Goal: Transaction & Acquisition: Purchase product/service

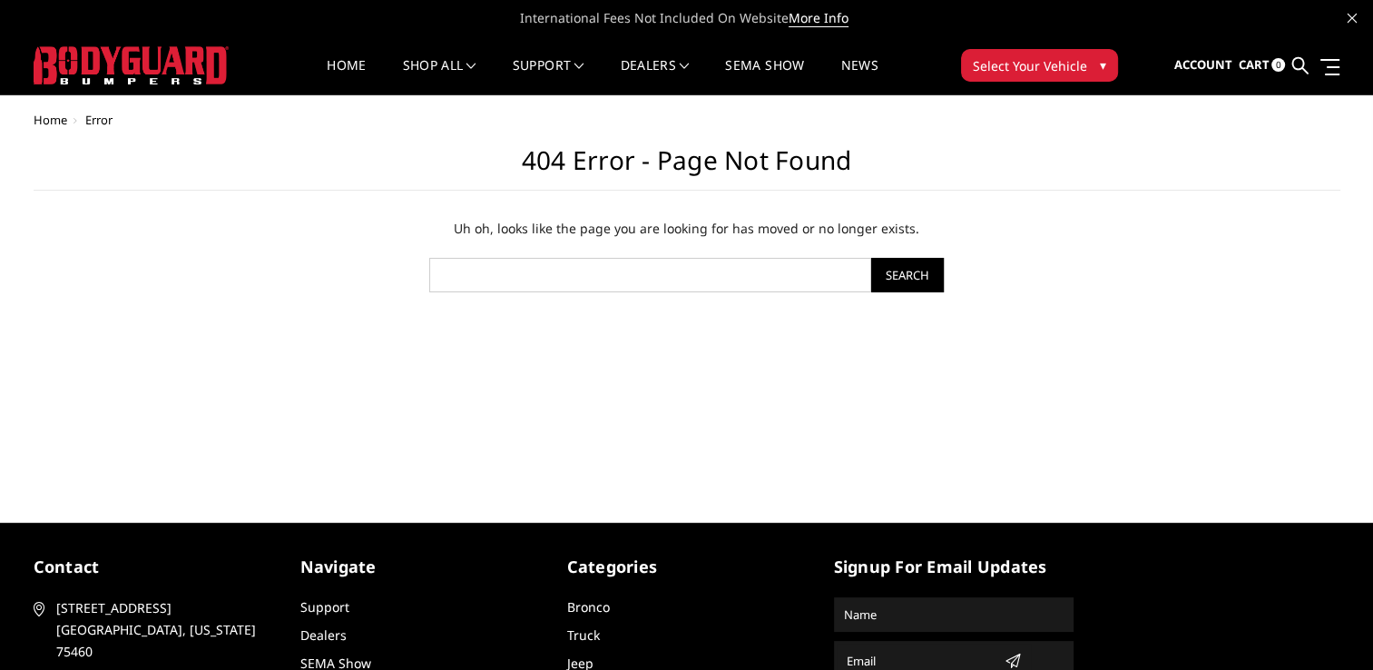
click at [1086, 71] on button "Select Your Vehicle ▾" at bounding box center [1039, 65] width 157 height 33
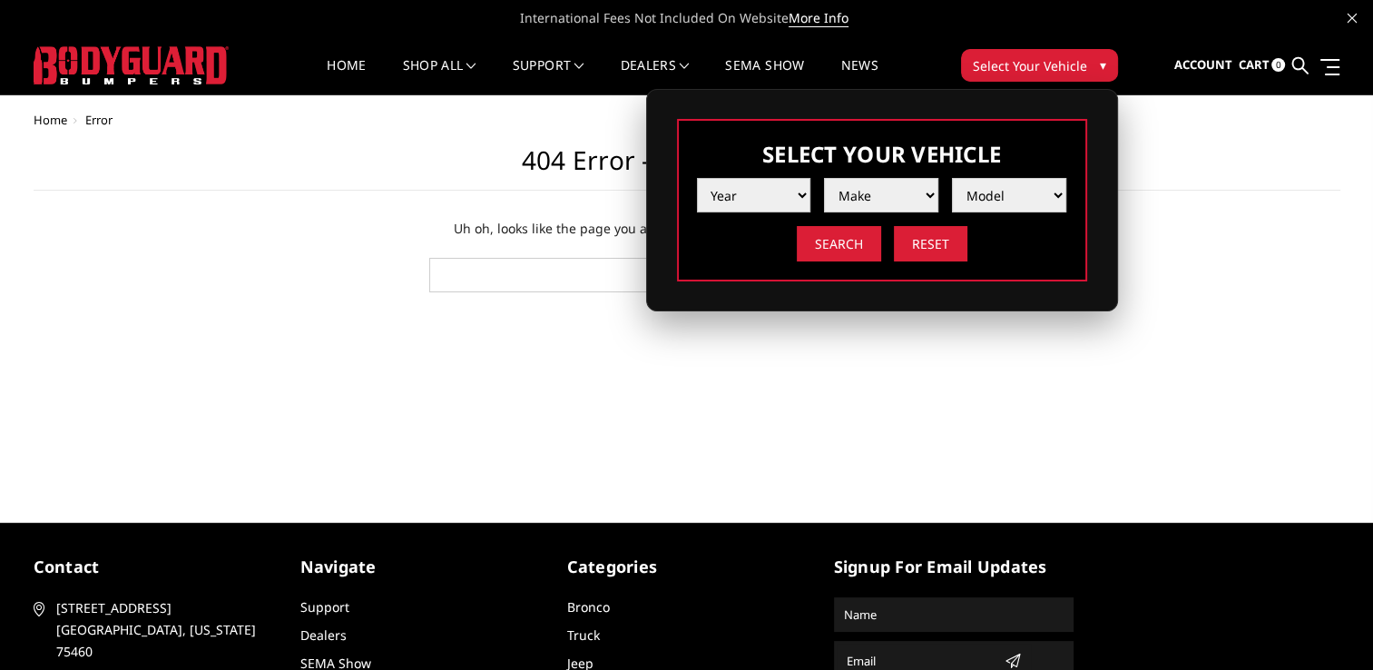
click at [799, 197] on select "Year 2025 2024 2023 2022 2021 2020 2019 2018 2017 2016 2015 2014 2013 2012 2011…" at bounding box center [754, 195] width 114 height 34
select select "yr_2023"
click at [697, 178] on select "Year 2025 2024 2023 2022 2021 2020 2019 2018 2017 2016 2015 2014 2013 2012 2011…" at bounding box center [754, 195] width 114 height 34
click at [920, 193] on select "Make Chevrolet Ford GMC Ram Toyota" at bounding box center [881, 195] width 114 height 34
select select "mk_ford"
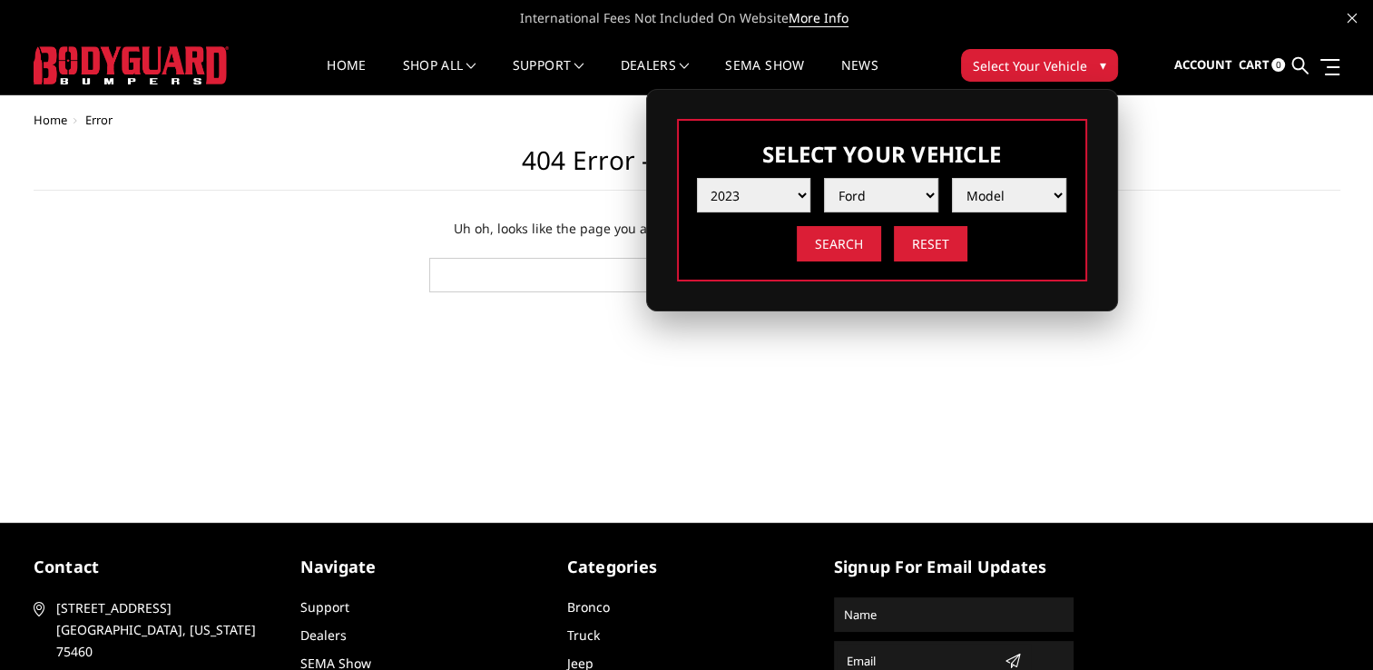
click at [824, 178] on select "Make Chevrolet Ford GMC Ram Toyota" at bounding box center [881, 195] width 114 height 34
click at [1044, 194] on select "Model F150 F150 Raptor F250 / F350 F450 F550" at bounding box center [1009, 195] width 114 height 34
select select "md_f250-f350"
click at [952, 178] on select "Model F150 F150 Raptor F250 / F350 F450 F550" at bounding box center [1009, 195] width 114 height 34
click at [807, 237] on input "Search" at bounding box center [839, 243] width 84 height 35
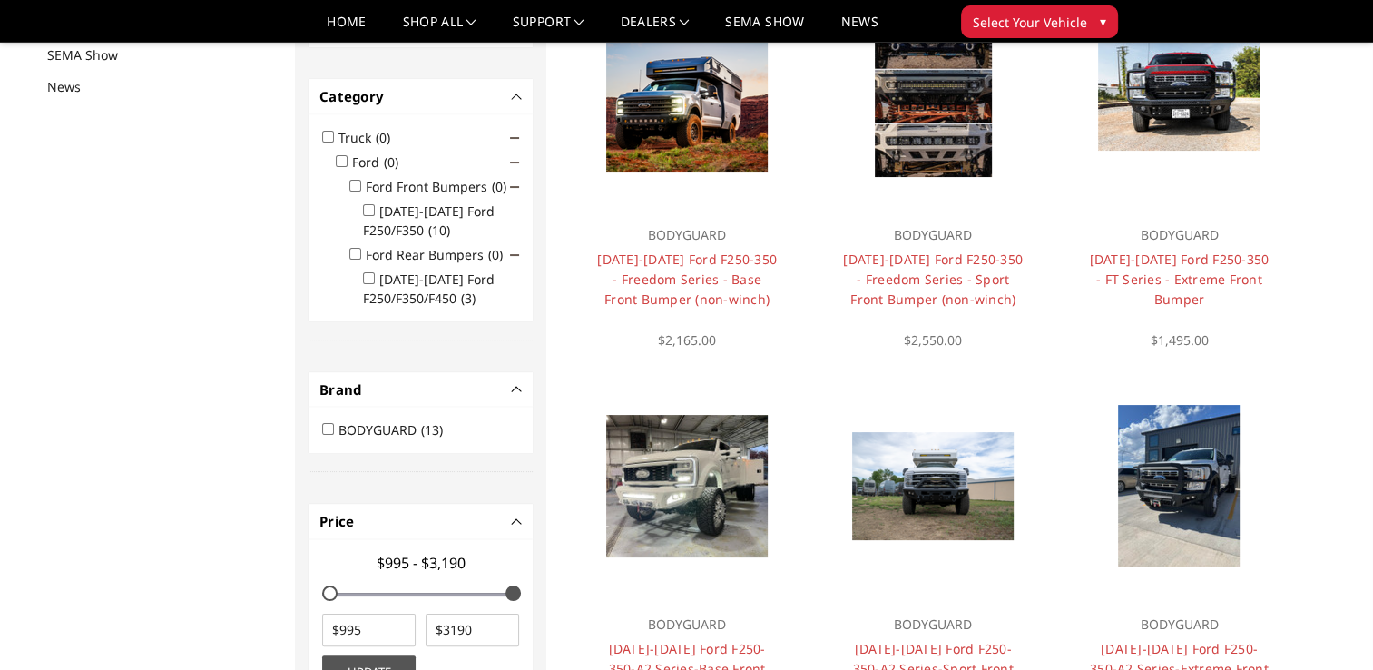
scroll to position [235, 0]
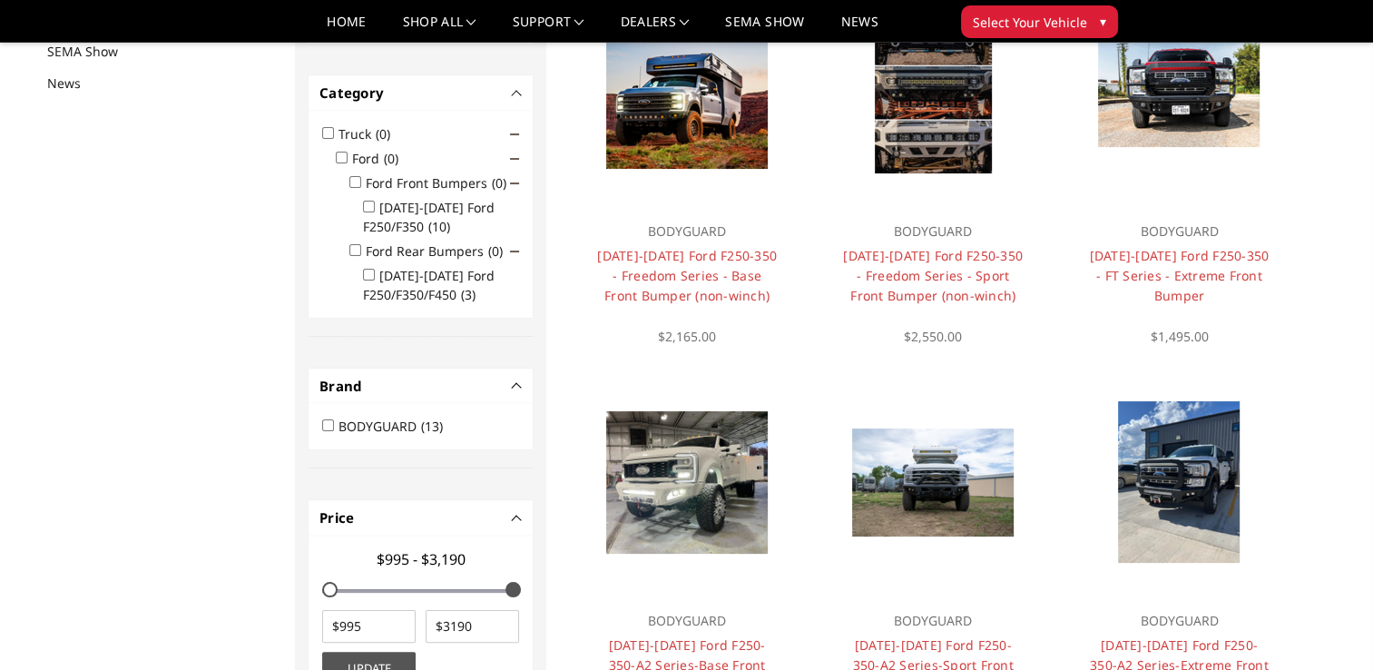
click at [366, 206] on input "[DATE]-[DATE] Ford F250/F350 (10)" at bounding box center [369, 207] width 12 height 12
checkbox input "true"
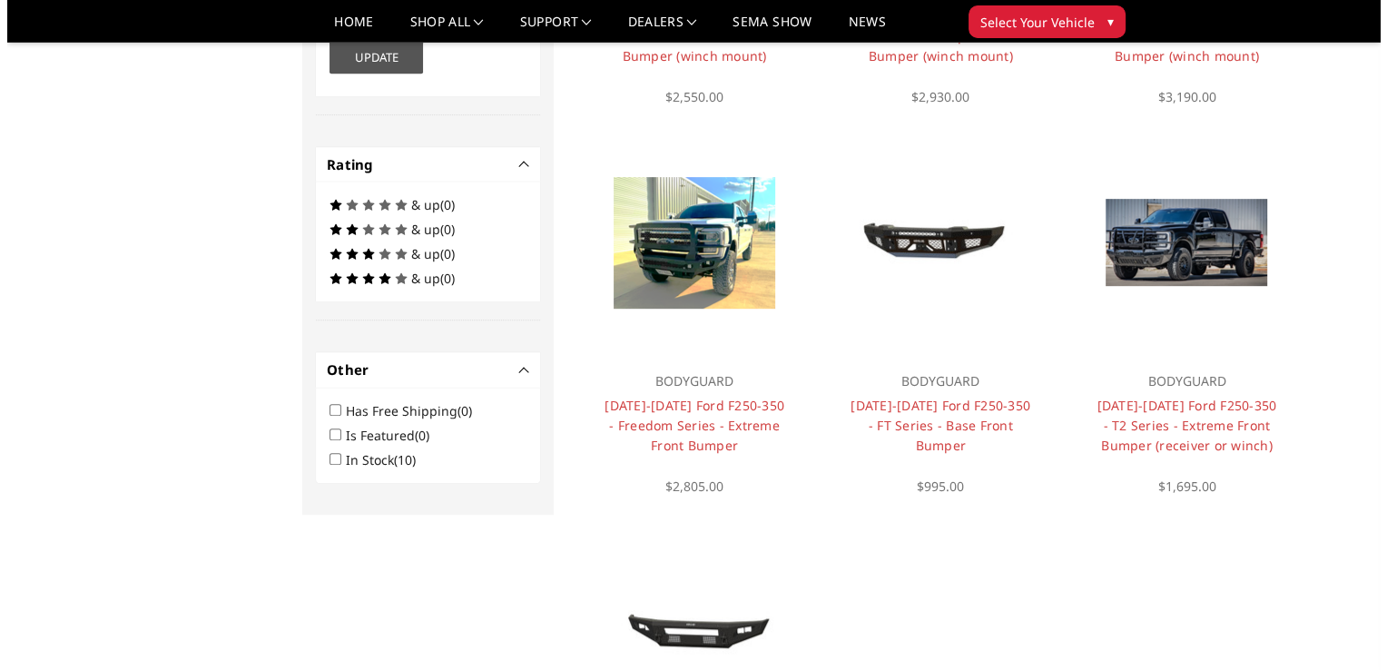
scroll to position [811, 0]
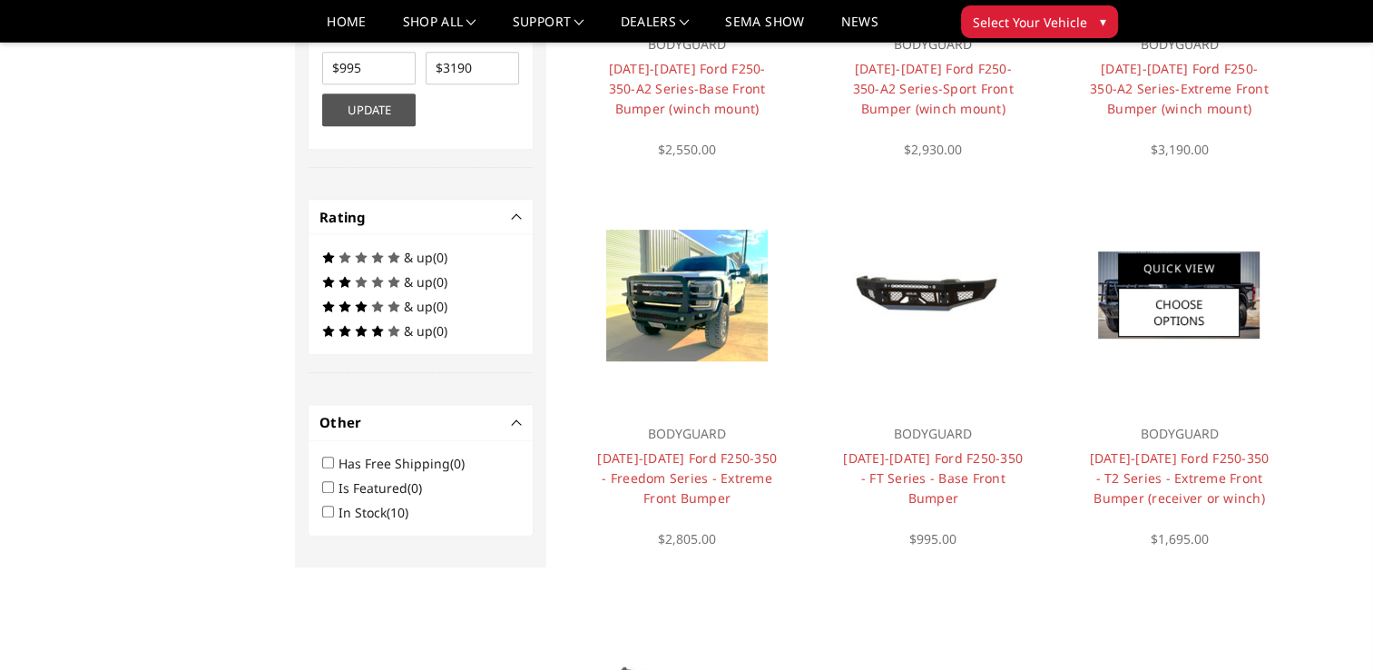
click at [1157, 278] on link "Quick View" at bounding box center [1179, 268] width 122 height 30
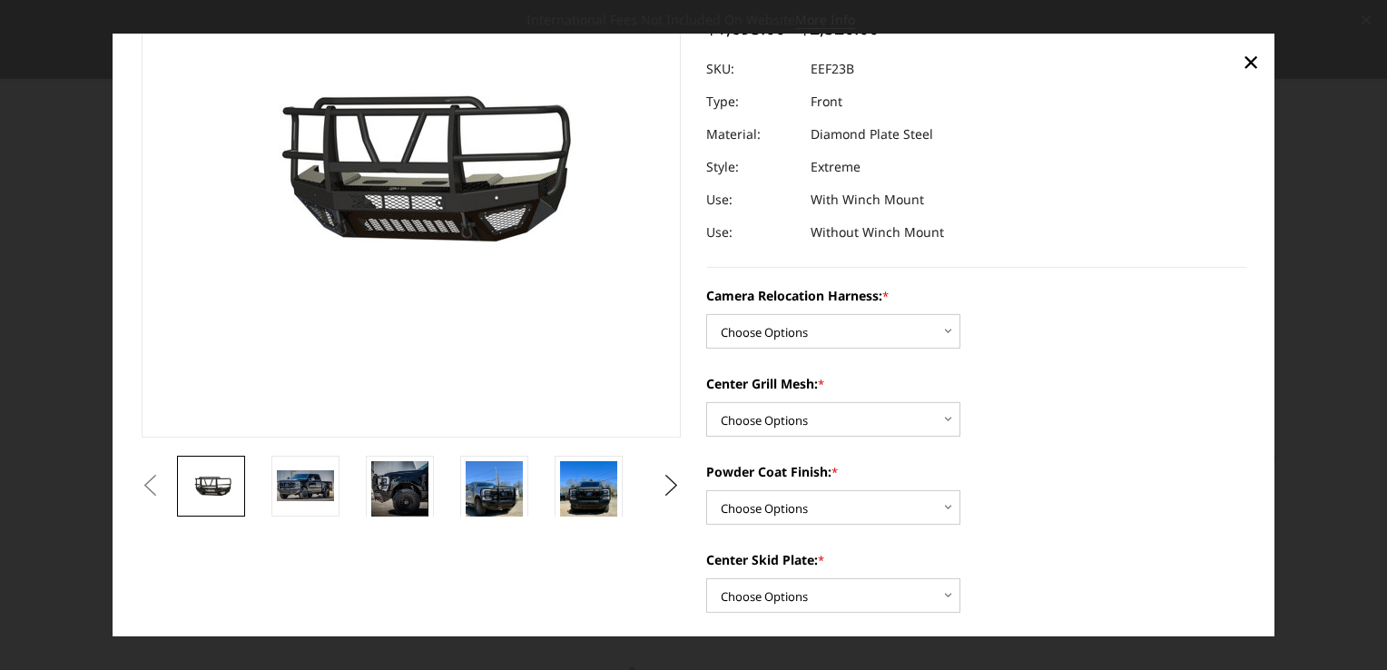
scroll to position [173, 0]
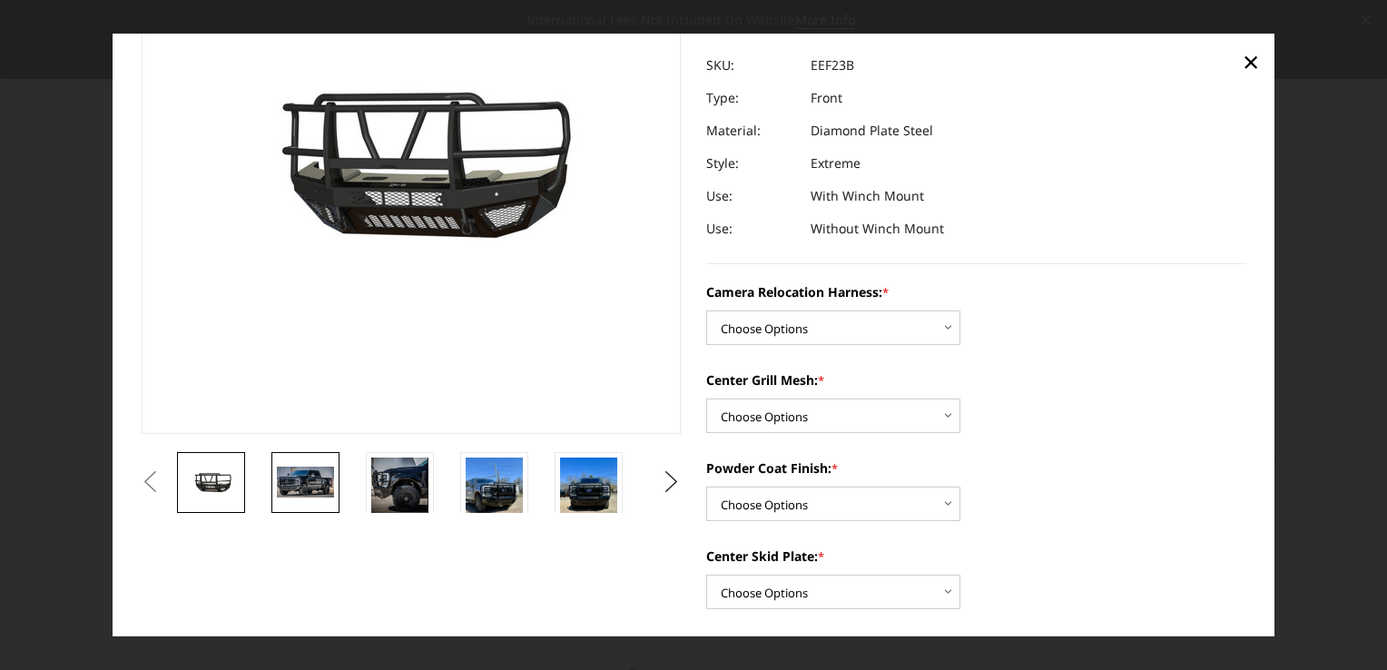
click at [307, 485] on img at bounding box center [305, 482] width 57 height 31
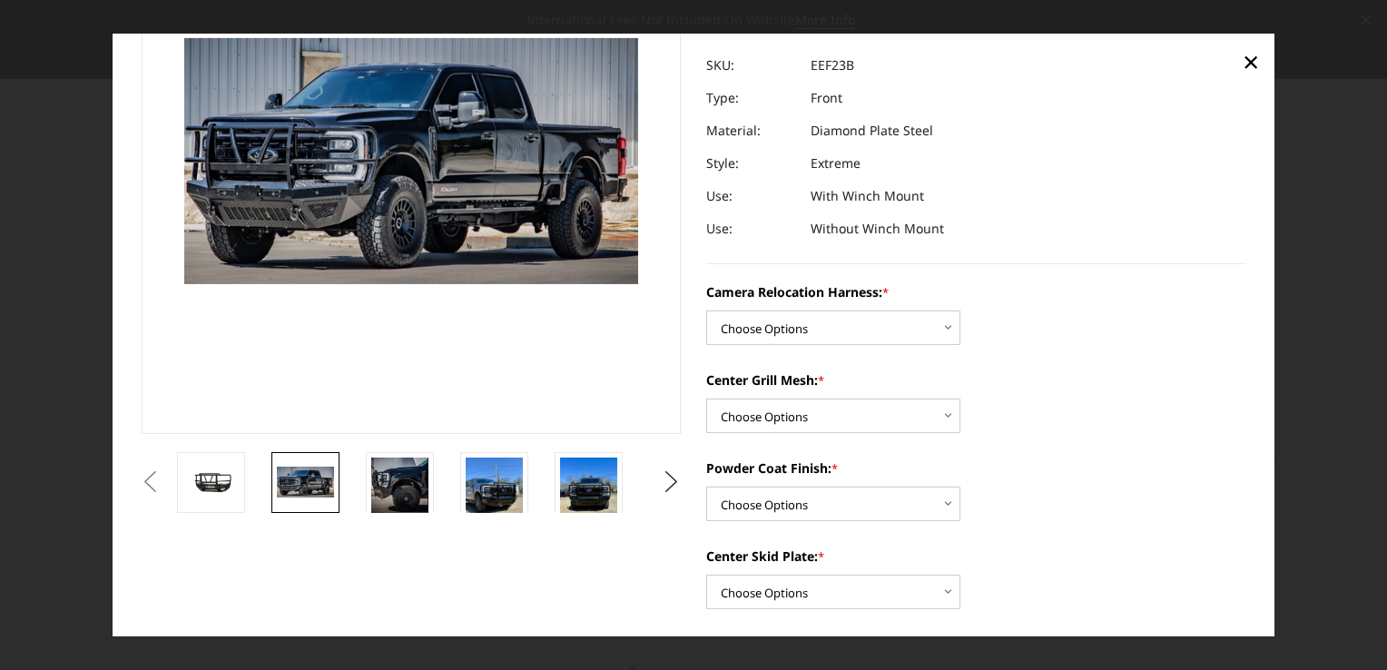
scroll to position [177, 0]
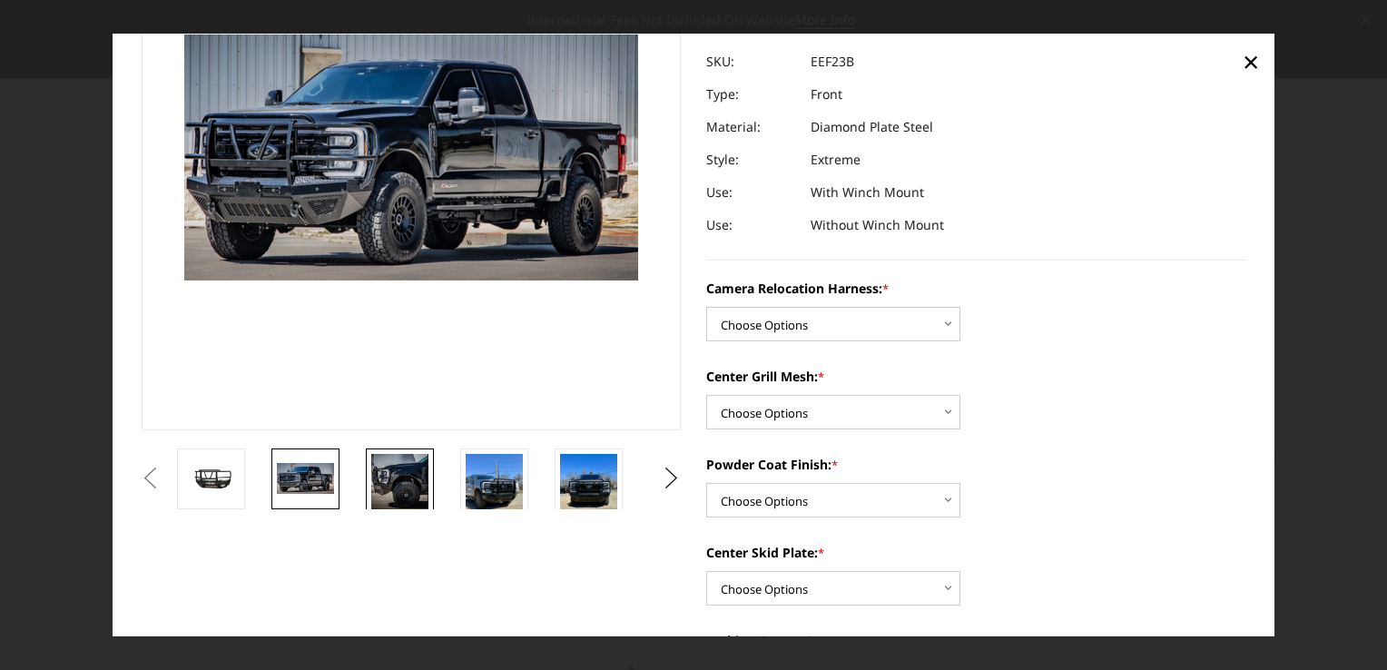
click at [403, 489] on img at bounding box center [399, 481] width 57 height 57
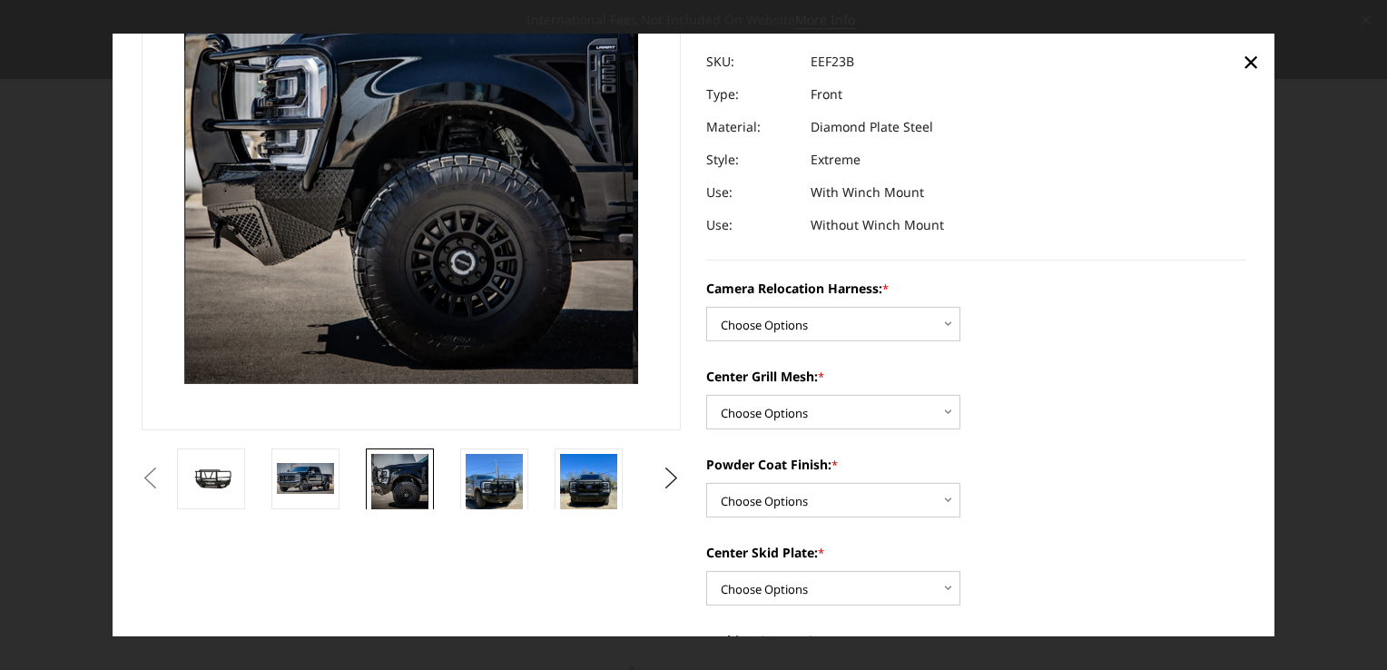
scroll to position [74, 0]
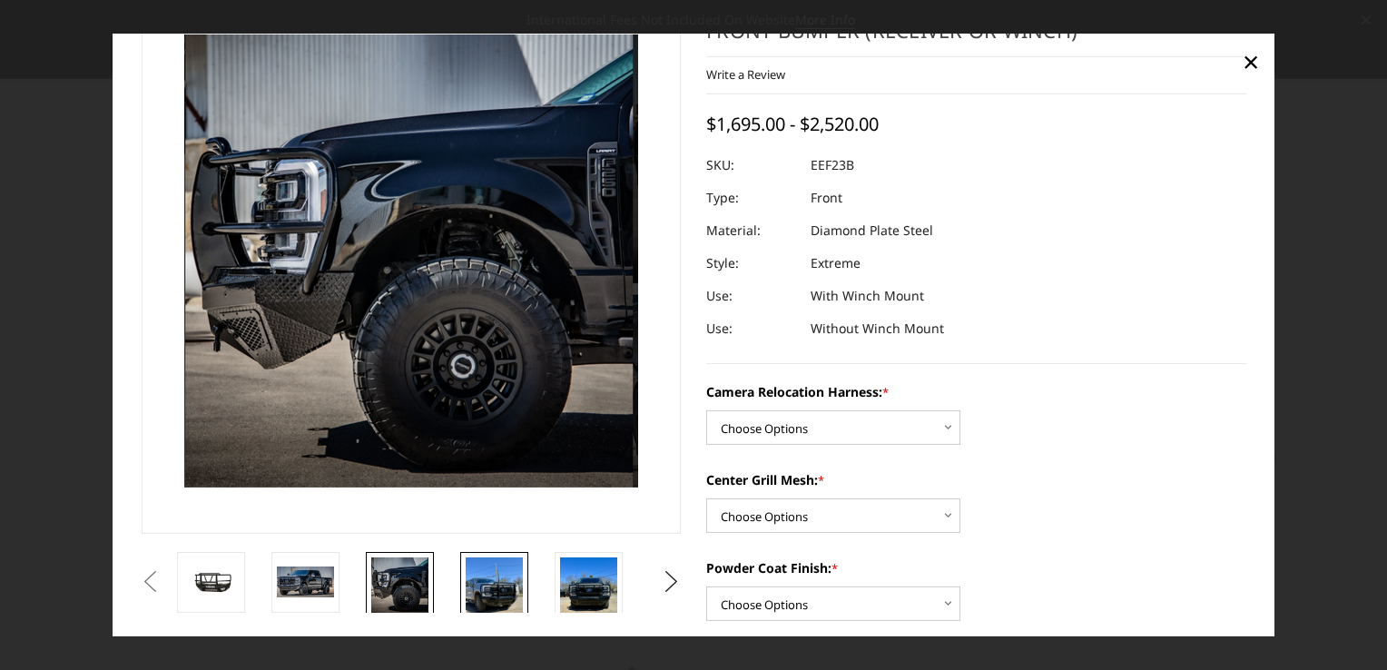
click at [503, 594] on img at bounding box center [494, 594] width 57 height 76
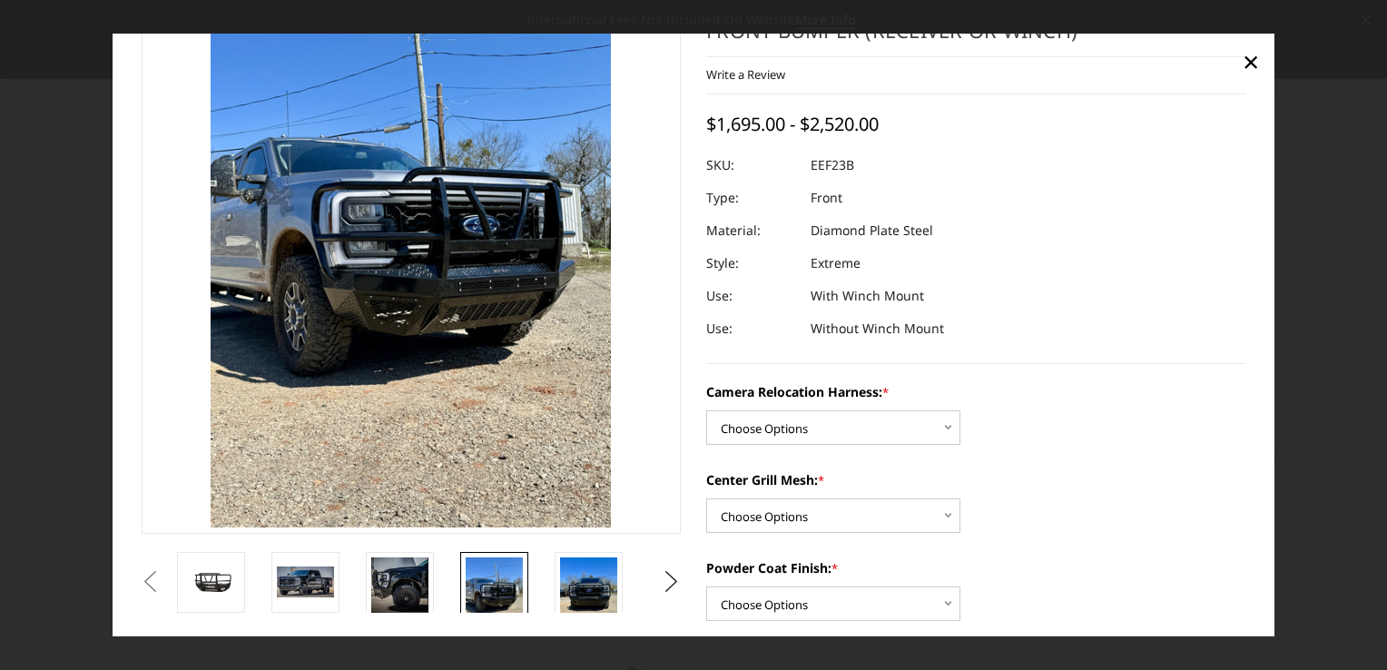
scroll to position [33, 0]
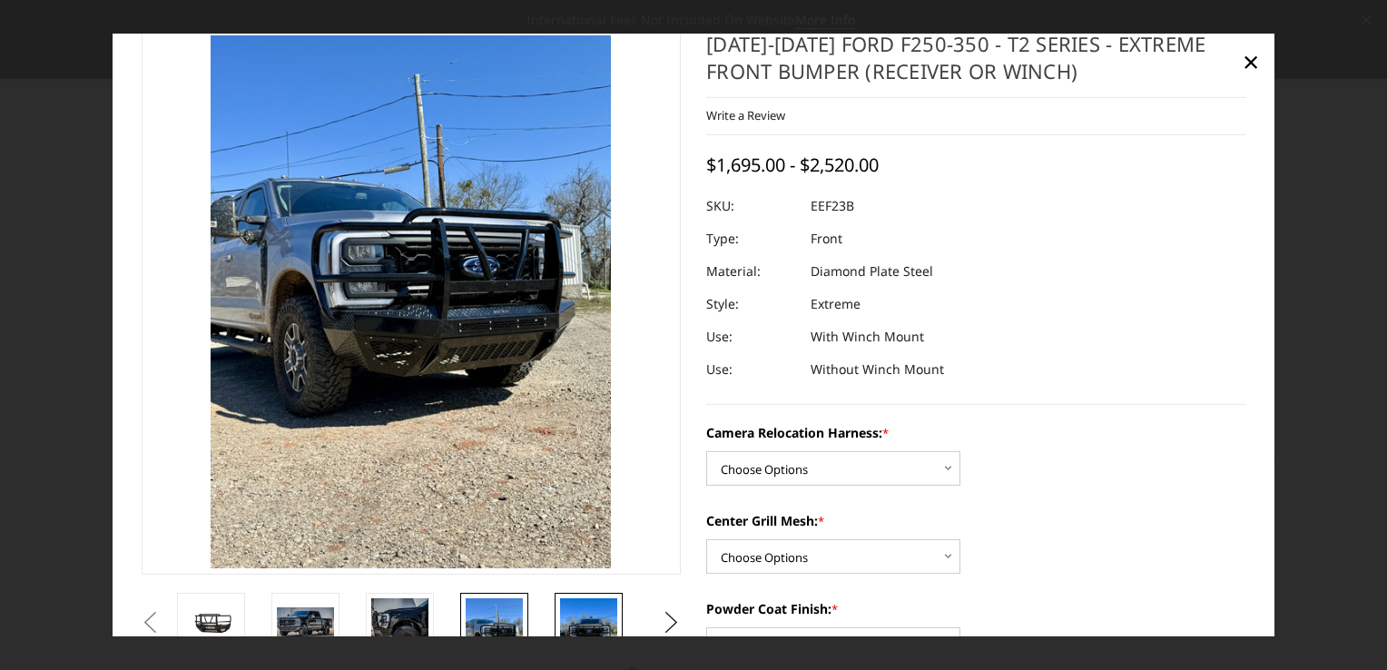
click at [597, 617] on img at bounding box center [588, 635] width 57 height 76
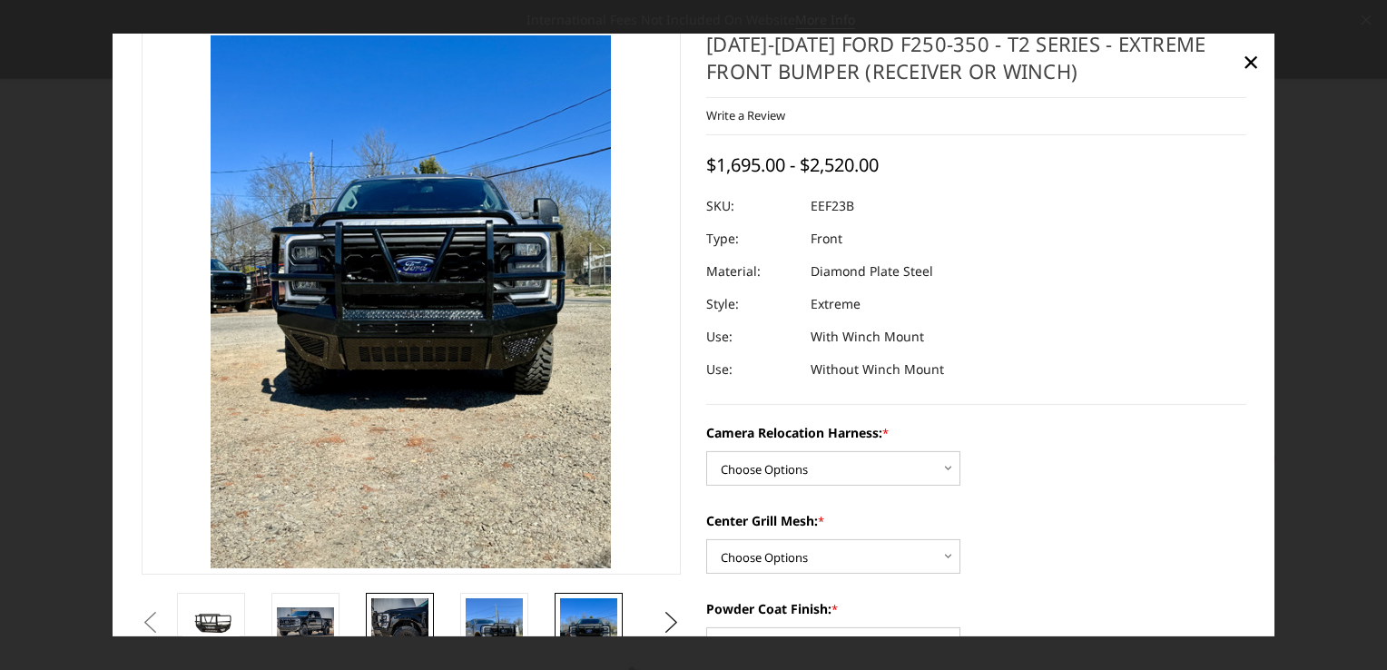
click at [390, 610] on img at bounding box center [399, 625] width 57 height 57
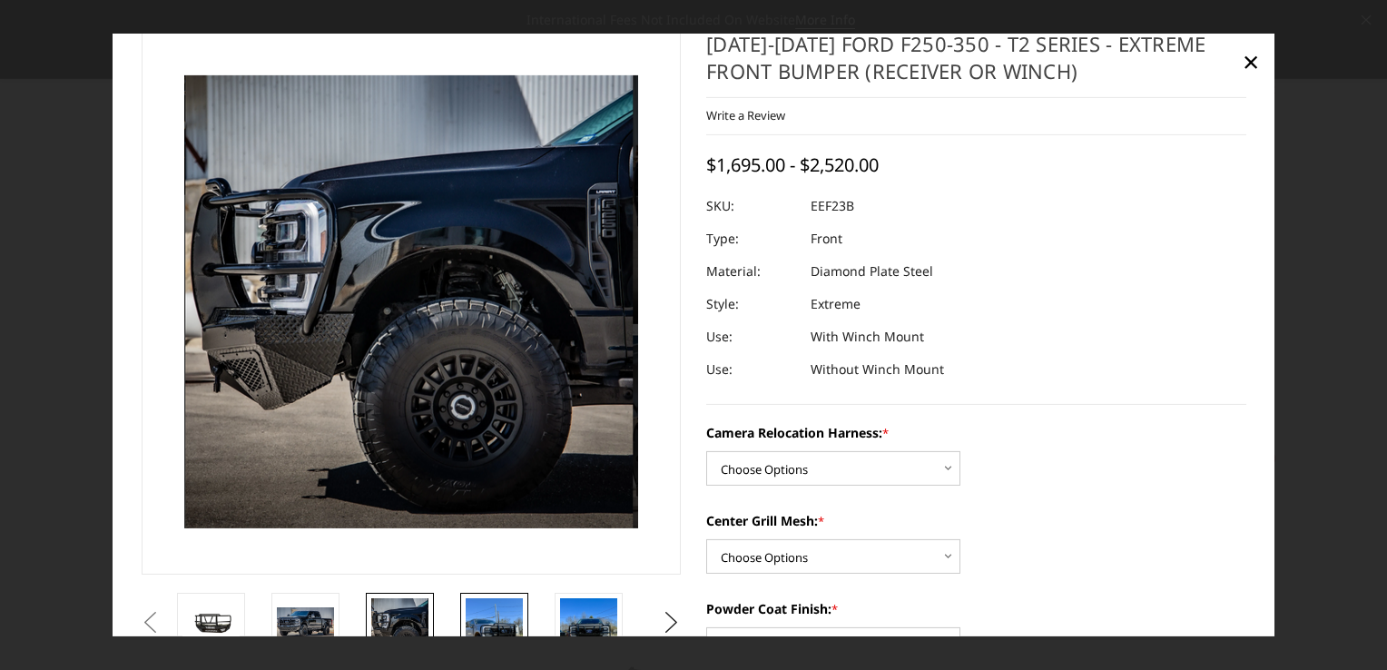
click at [487, 610] on img at bounding box center [494, 635] width 57 height 76
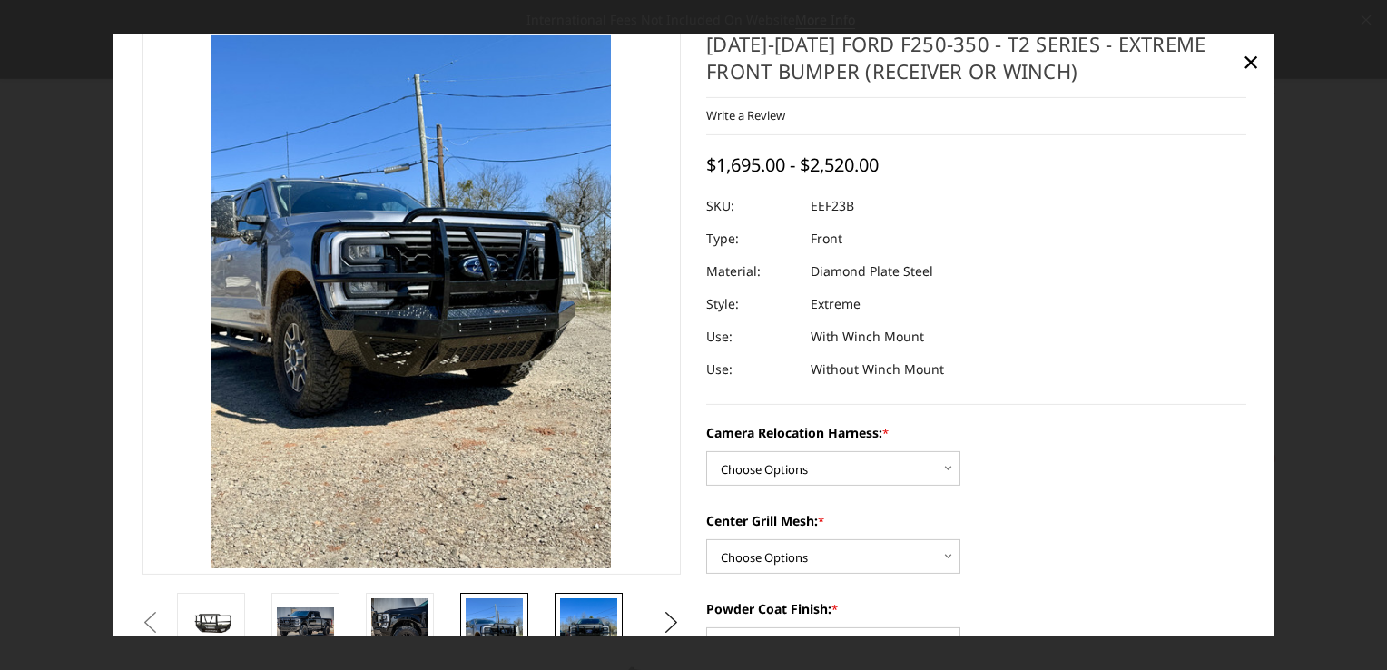
click at [609, 619] on img at bounding box center [588, 635] width 57 height 76
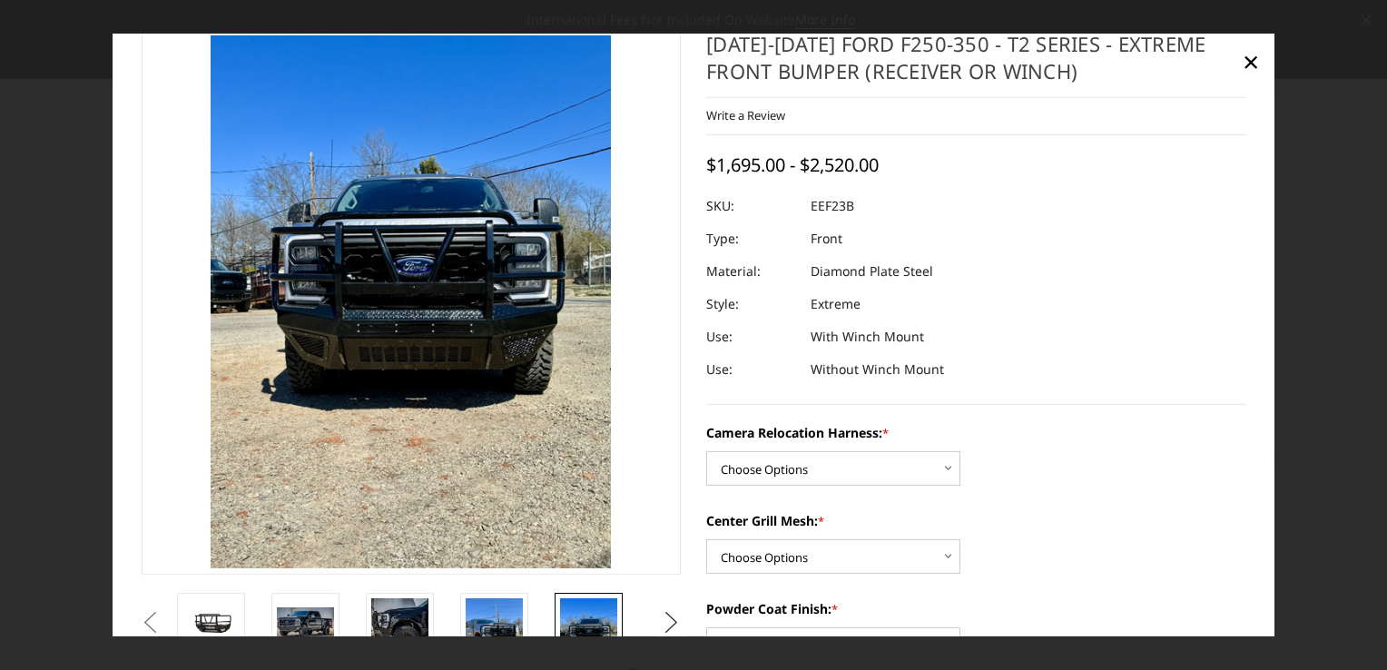
click at [663, 622] on button "Next" at bounding box center [671, 622] width 27 height 27
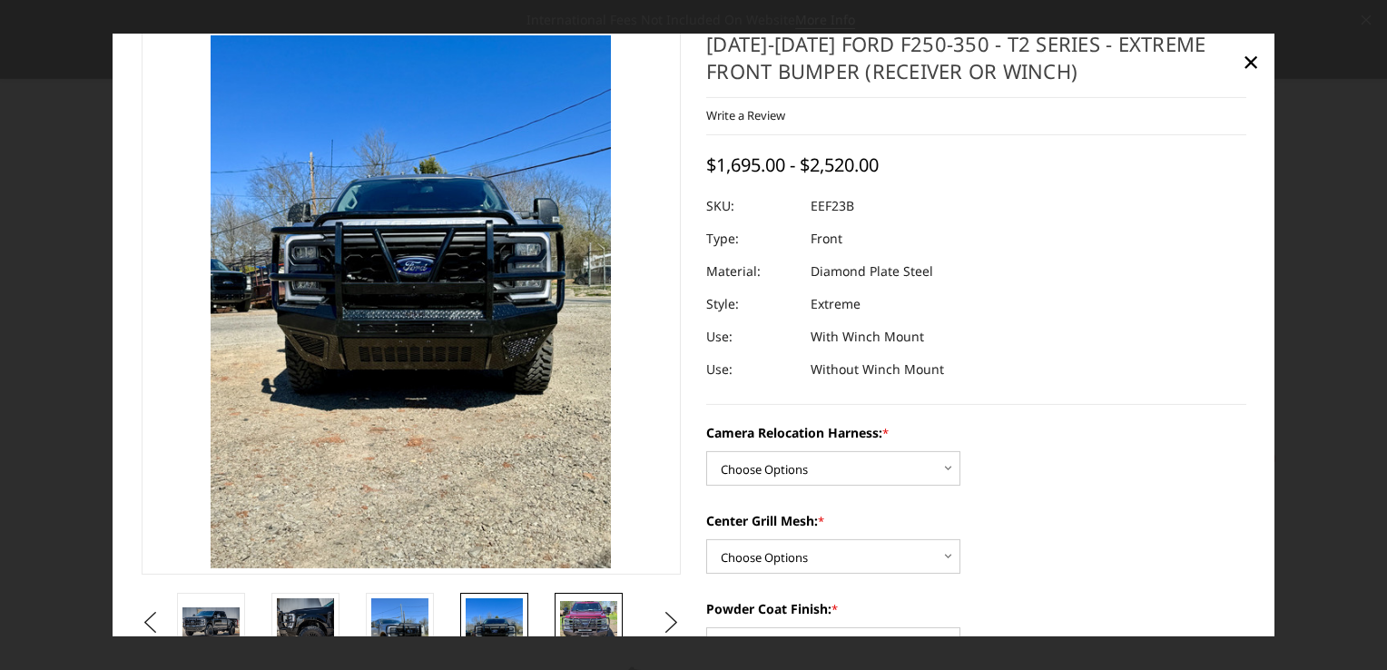
click at [598, 625] on img at bounding box center [588, 622] width 57 height 43
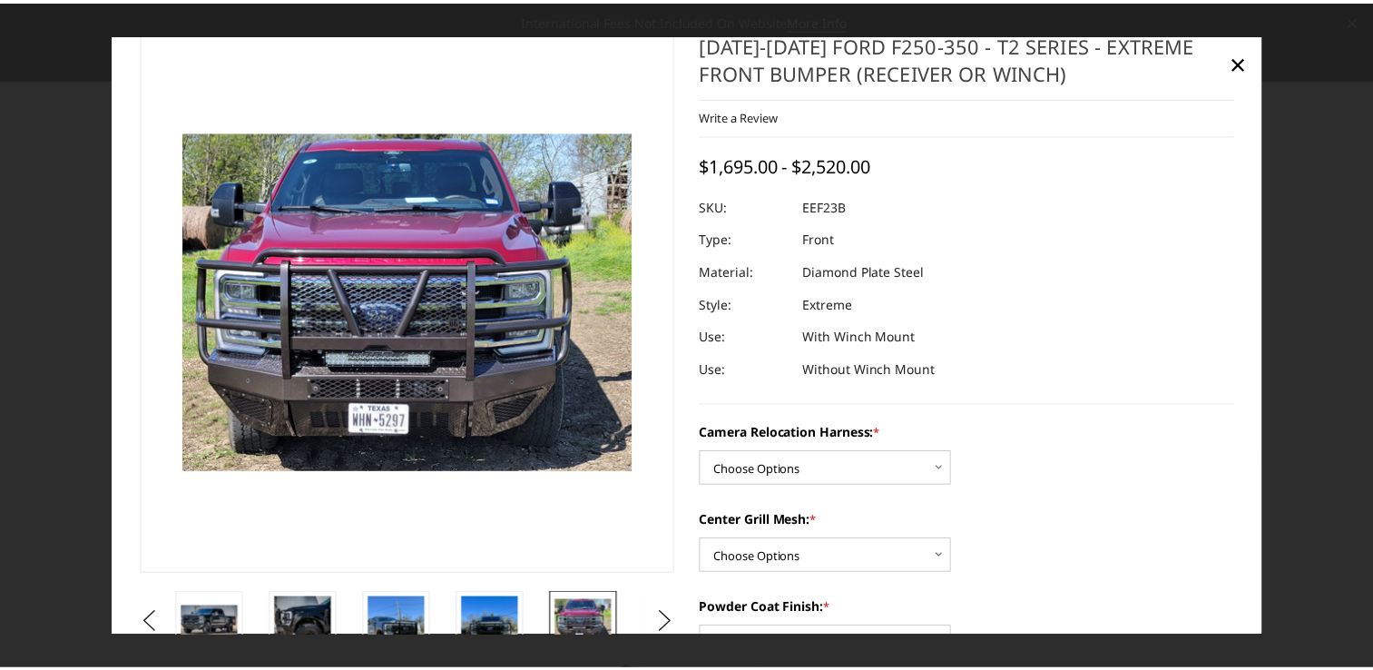
scroll to position [130, 0]
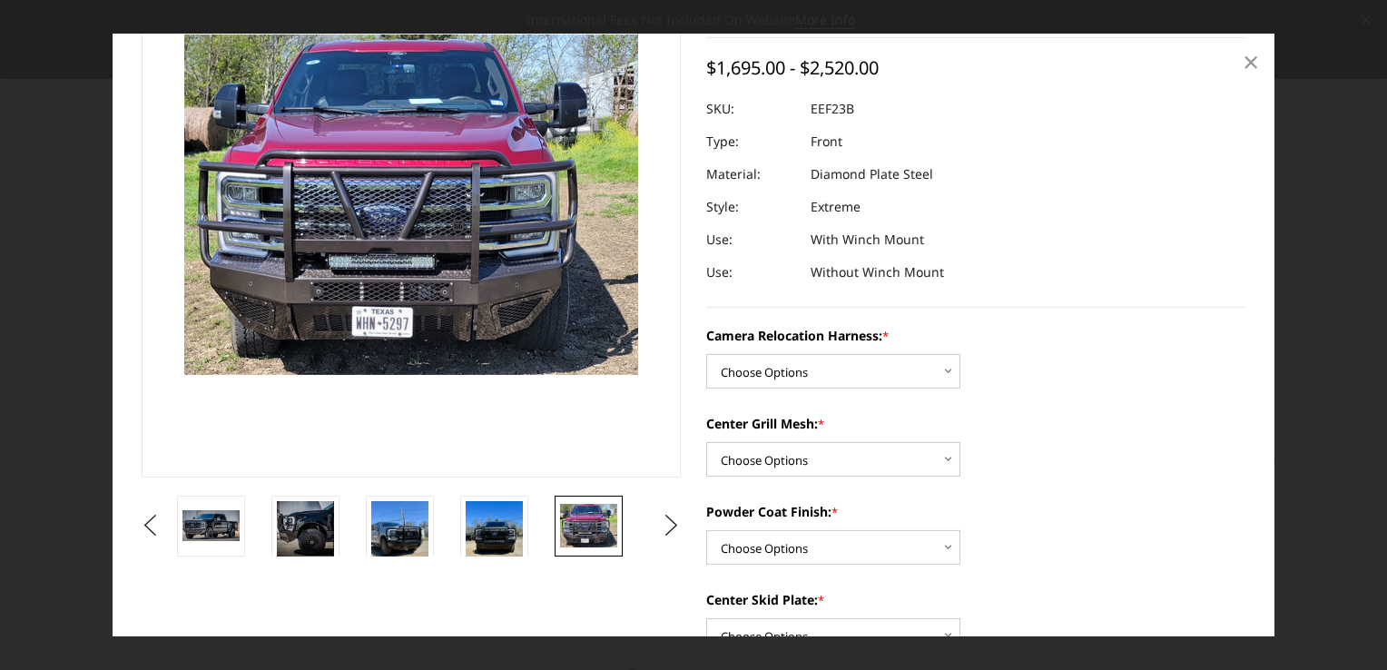
click at [1252, 64] on span "×" at bounding box center [1251, 61] width 16 height 39
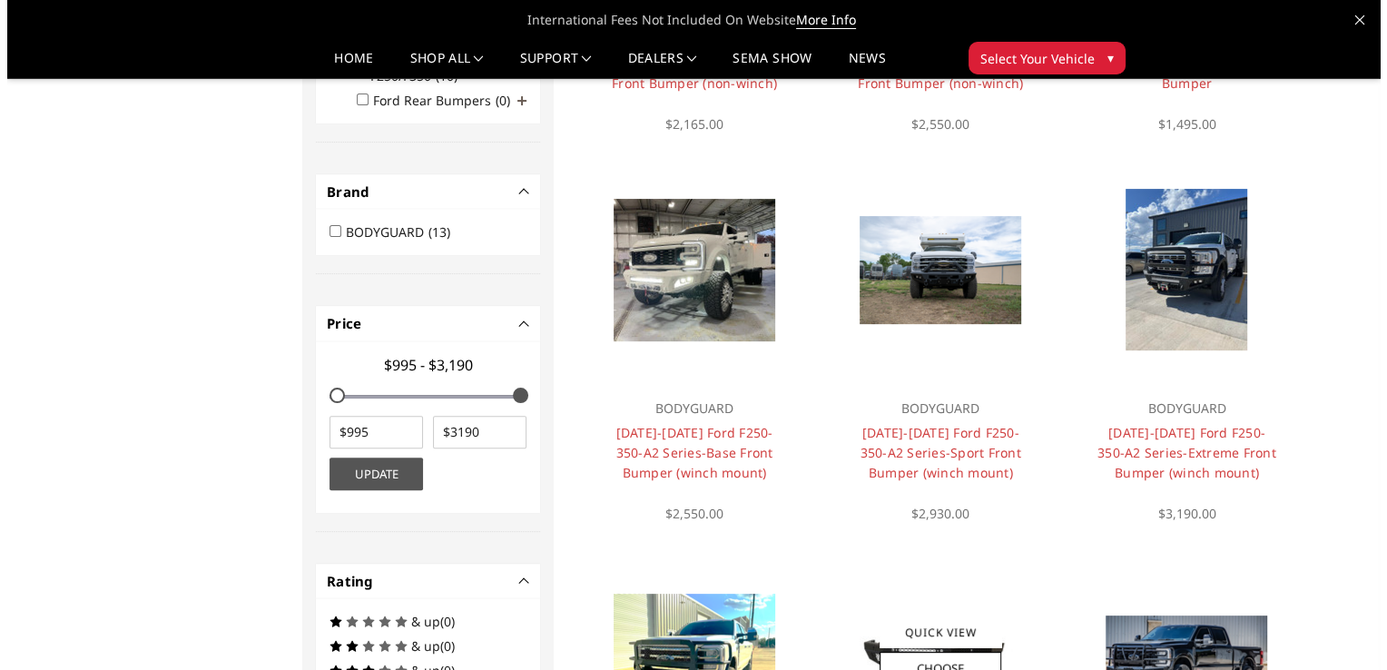
scroll to position [447, 0]
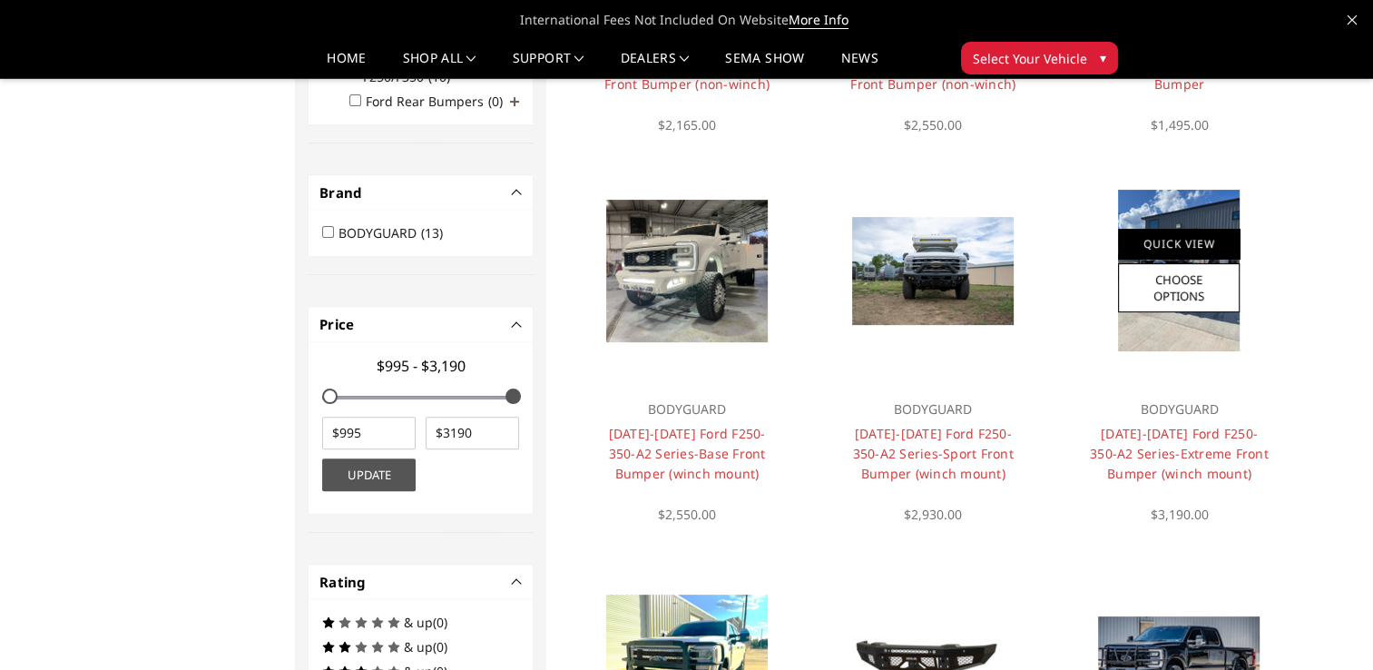
click at [1184, 249] on link "Quick View" at bounding box center [1179, 244] width 122 height 30
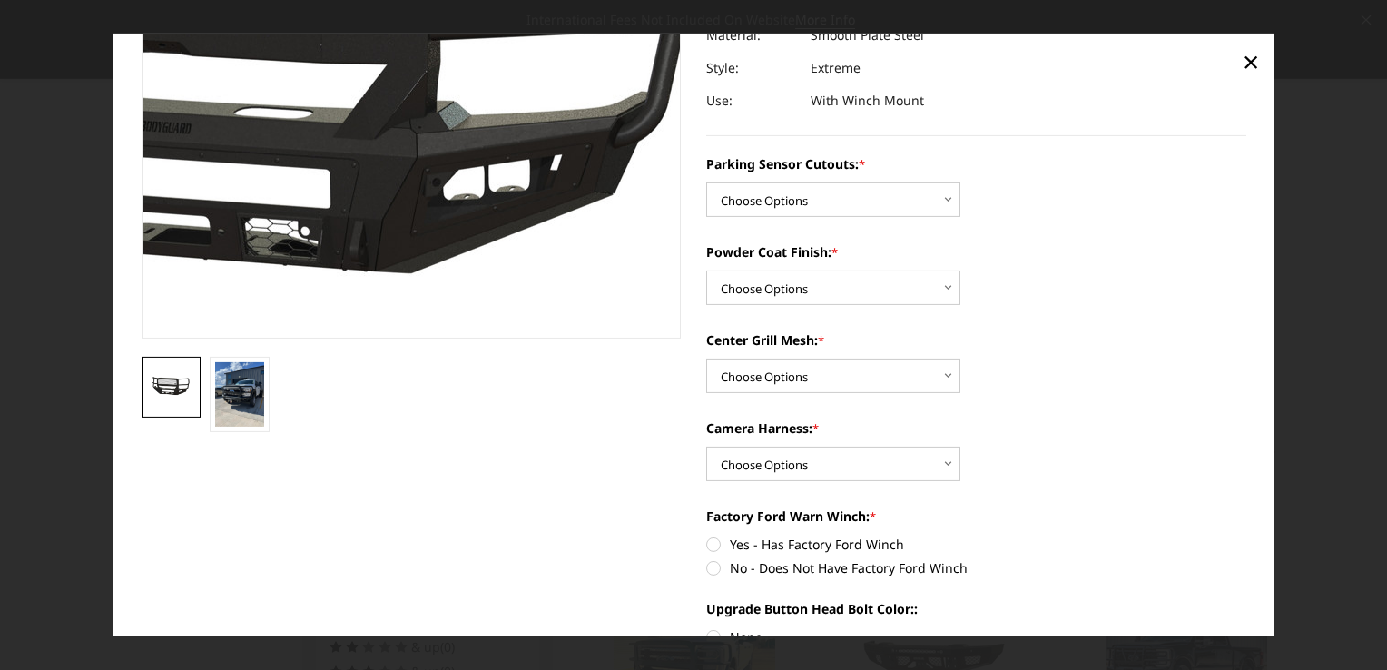
scroll to position [271, 0]
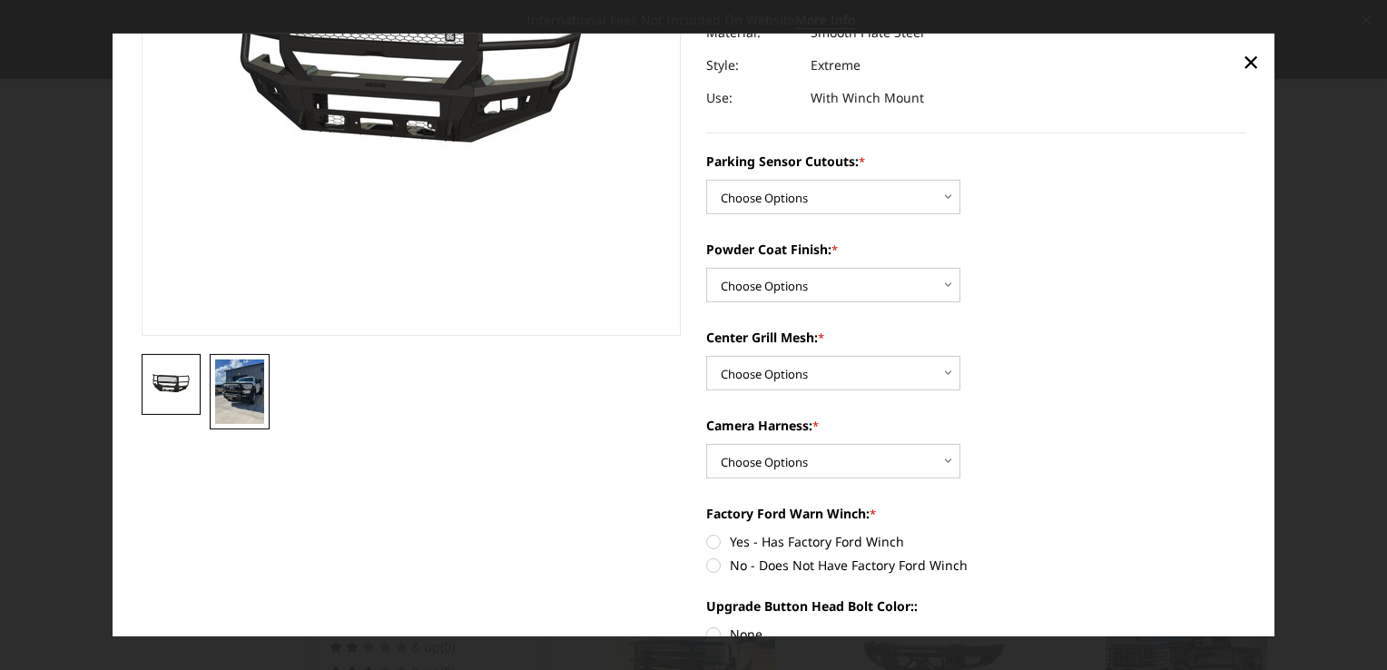
click at [241, 377] on img at bounding box center [239, 391] width 49 height 64
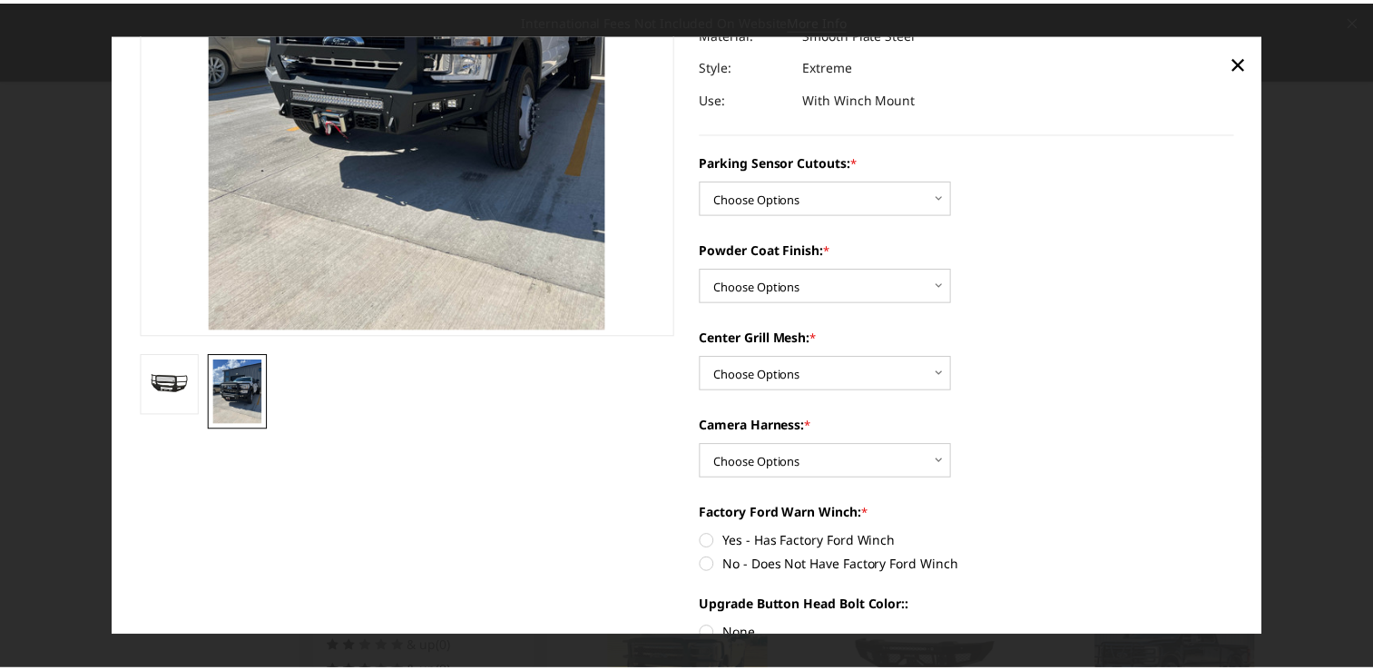
scroll to position [109, 0]
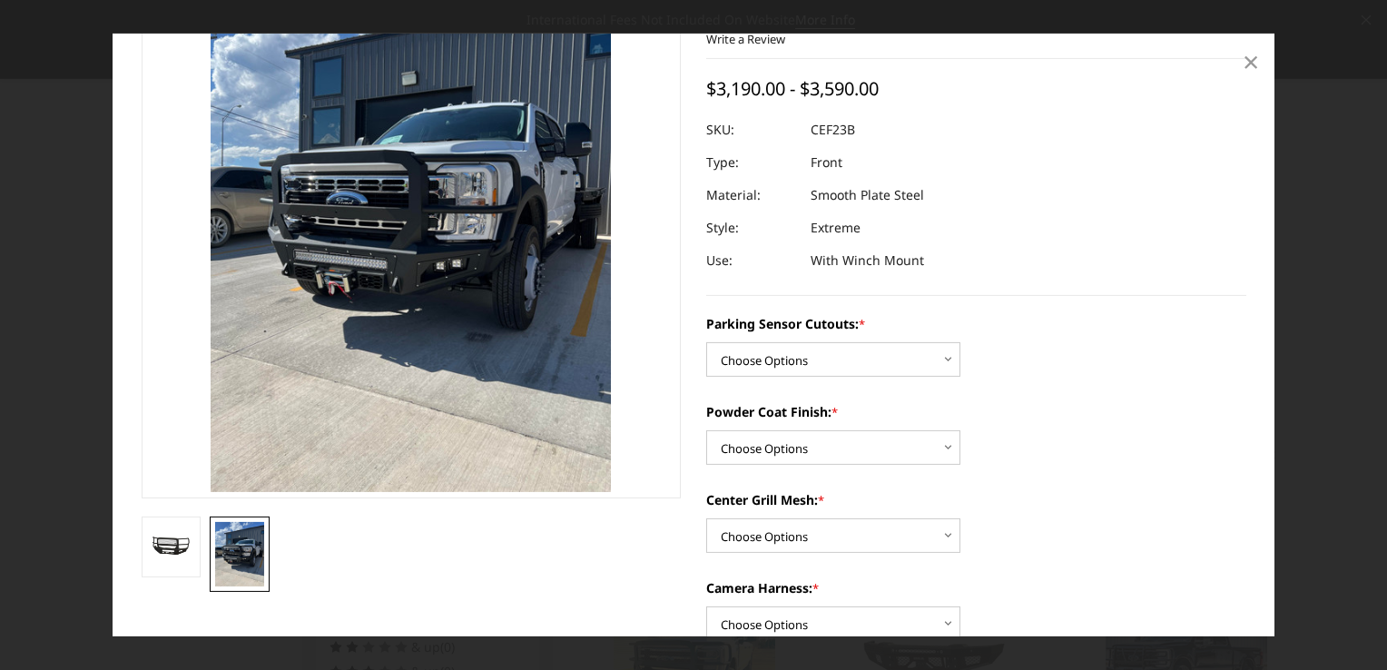
click at [1253, 71] on span "×" at bounding box center [1251, 61] width 16 height 39
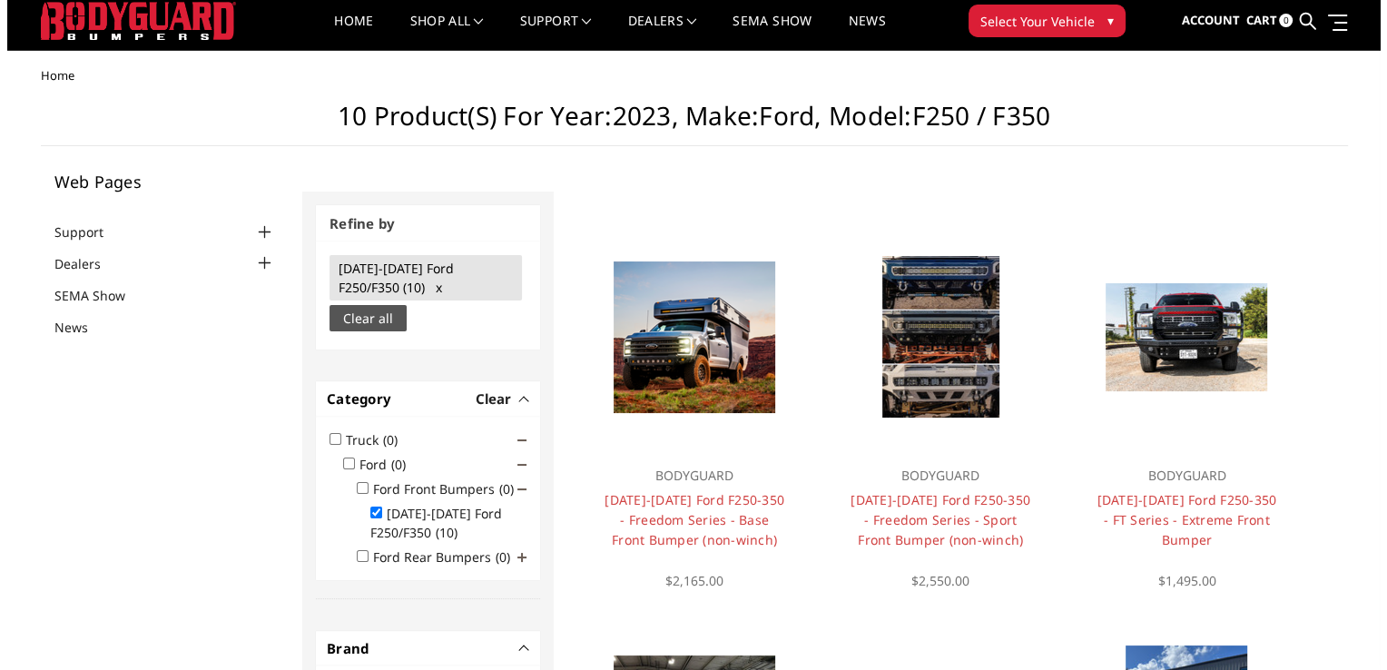
scroll to position [44, 0]
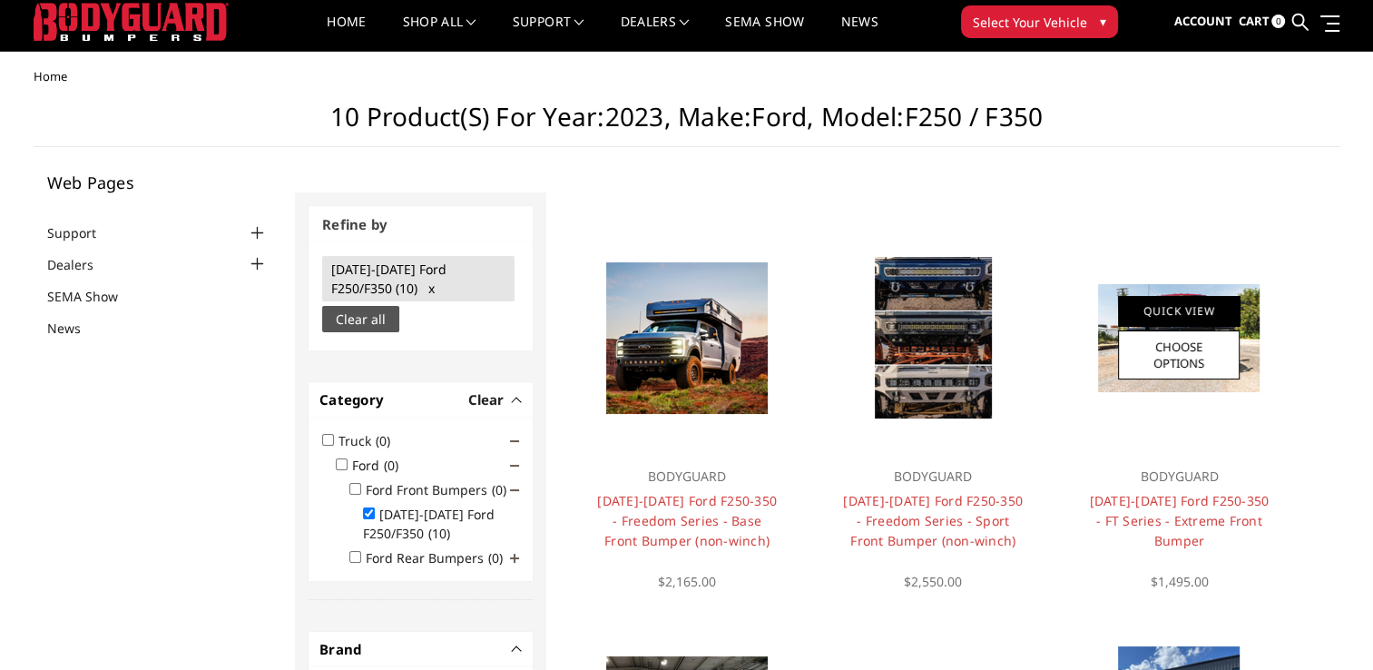
click at [1194, 314] on link "Quick View" at bounding box center [1179, 311] width 122 height 30
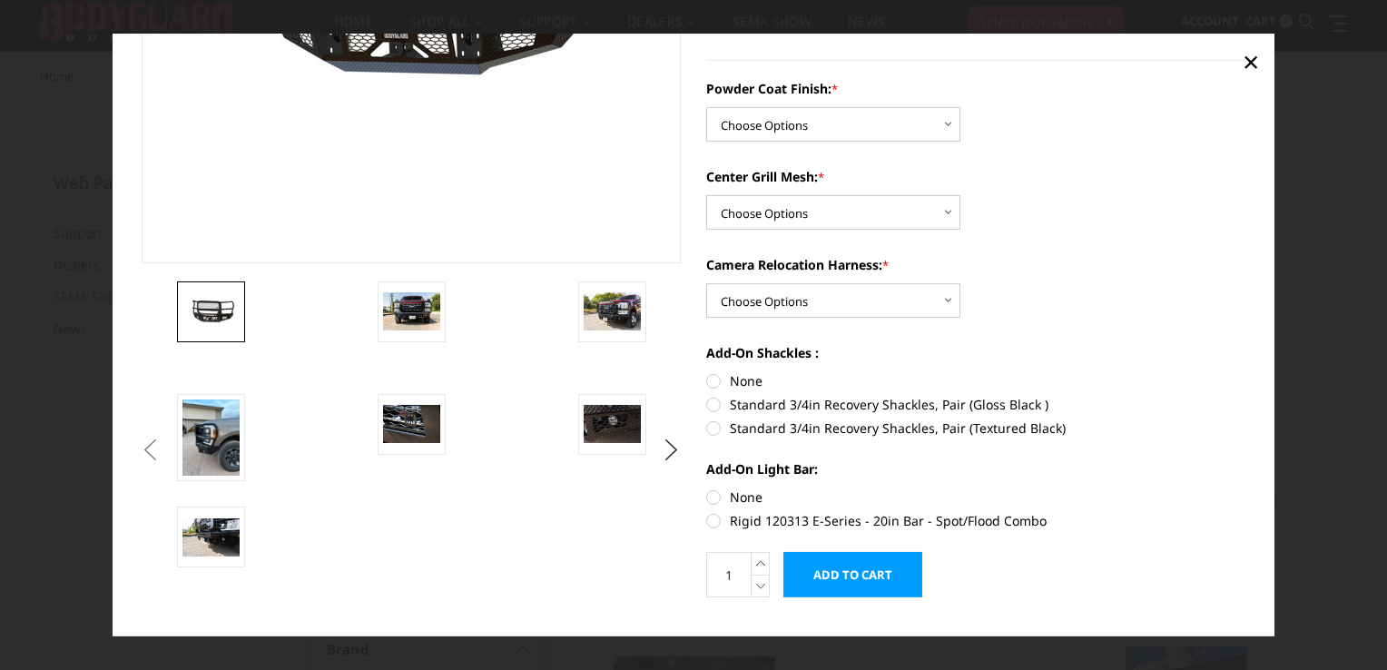
scroll to position [345, 0]
click at [164, 442] on button "Previous" at bounding box center [150, 449] width 27 height 27
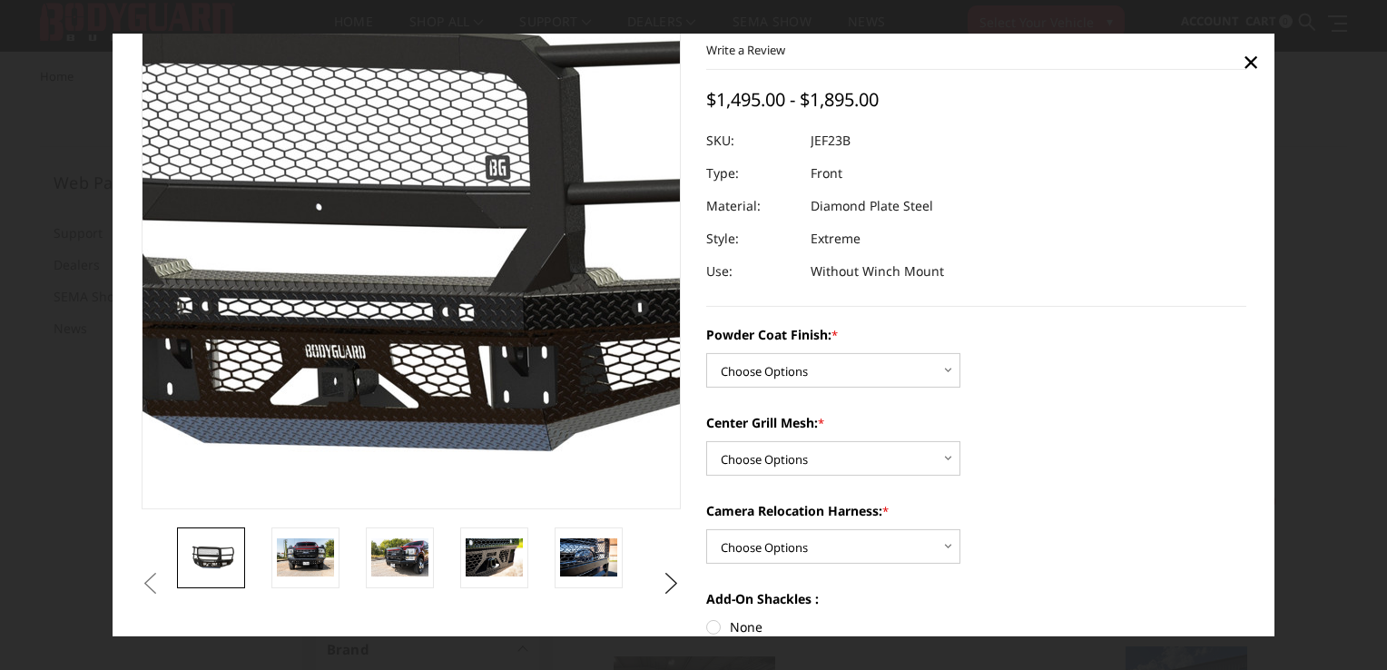
scroll to position [93, 0]
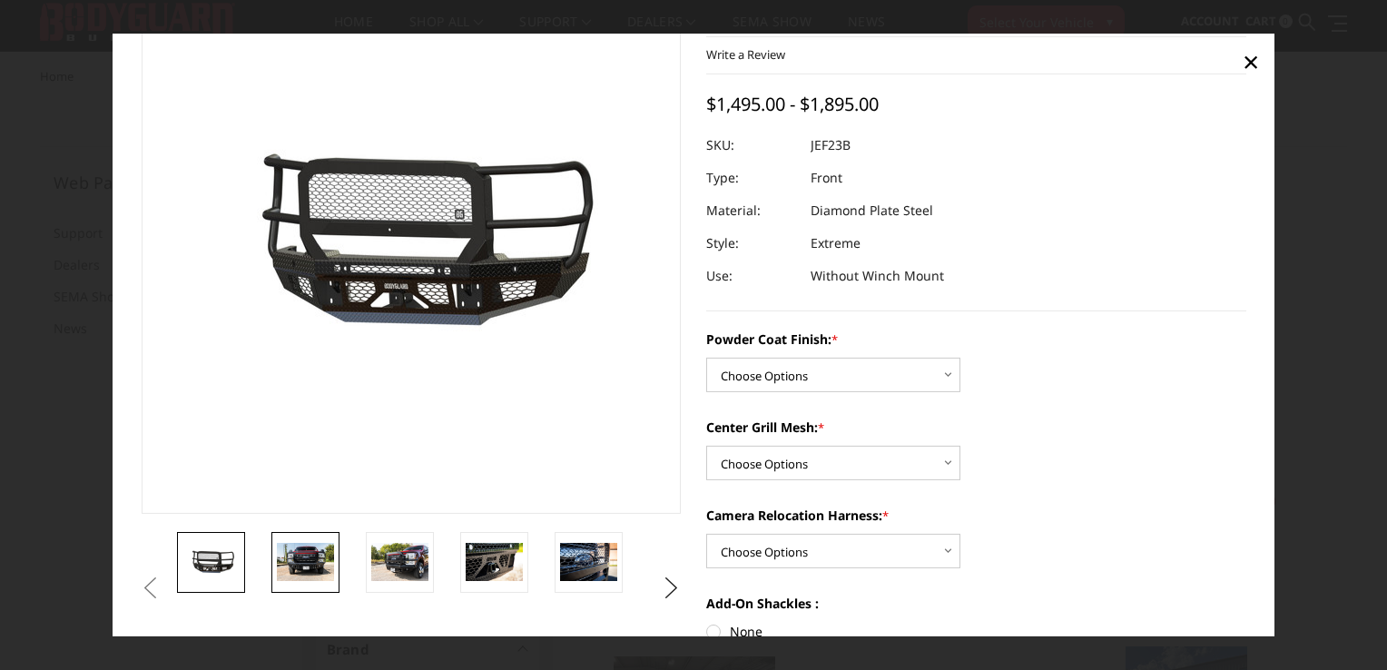
click at [310, 575] on img at bounding box center [305, 562] width 57 height 38
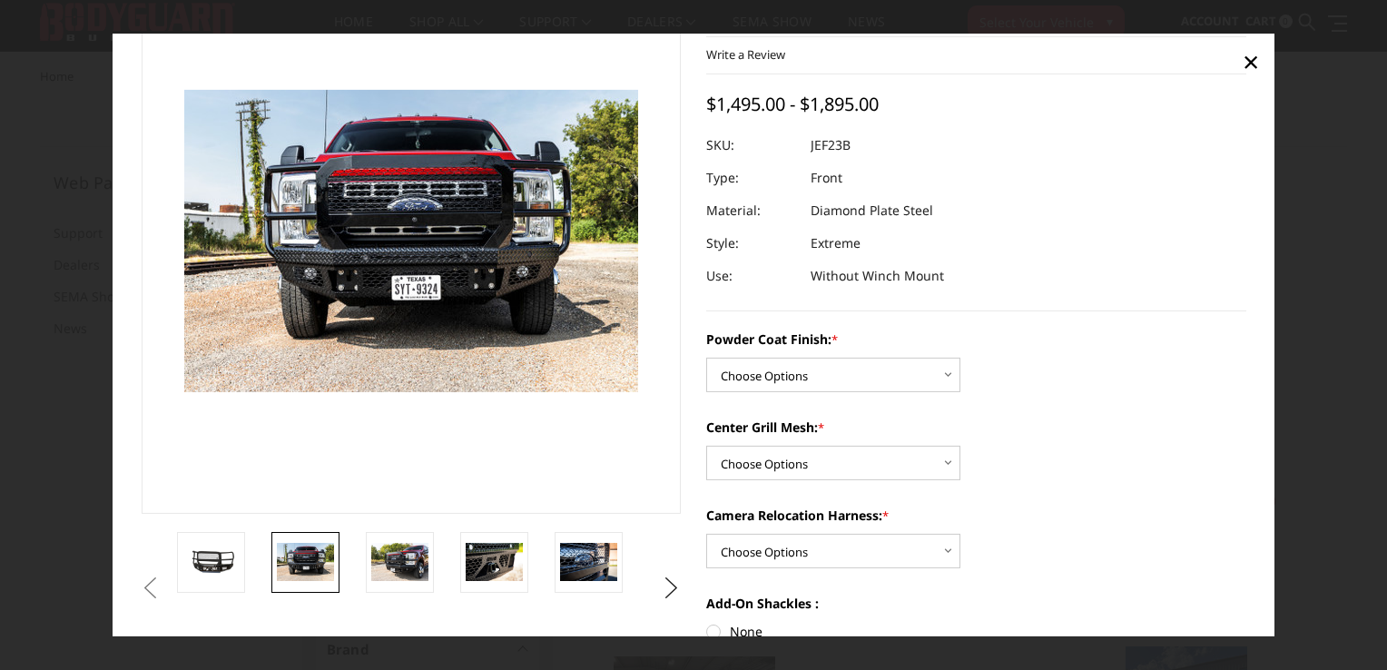
scroll to position [48, 0]
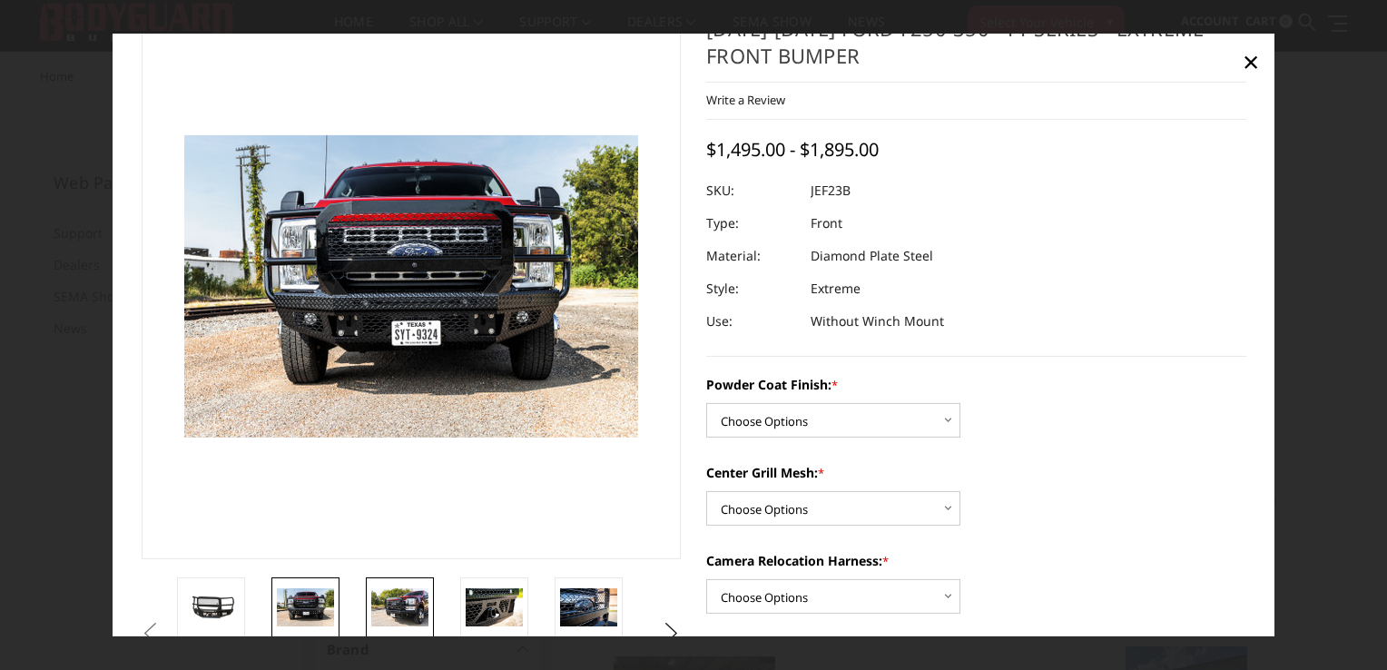
click at [403, 607] on img at bounding box center [399, 607] width 57 height 38
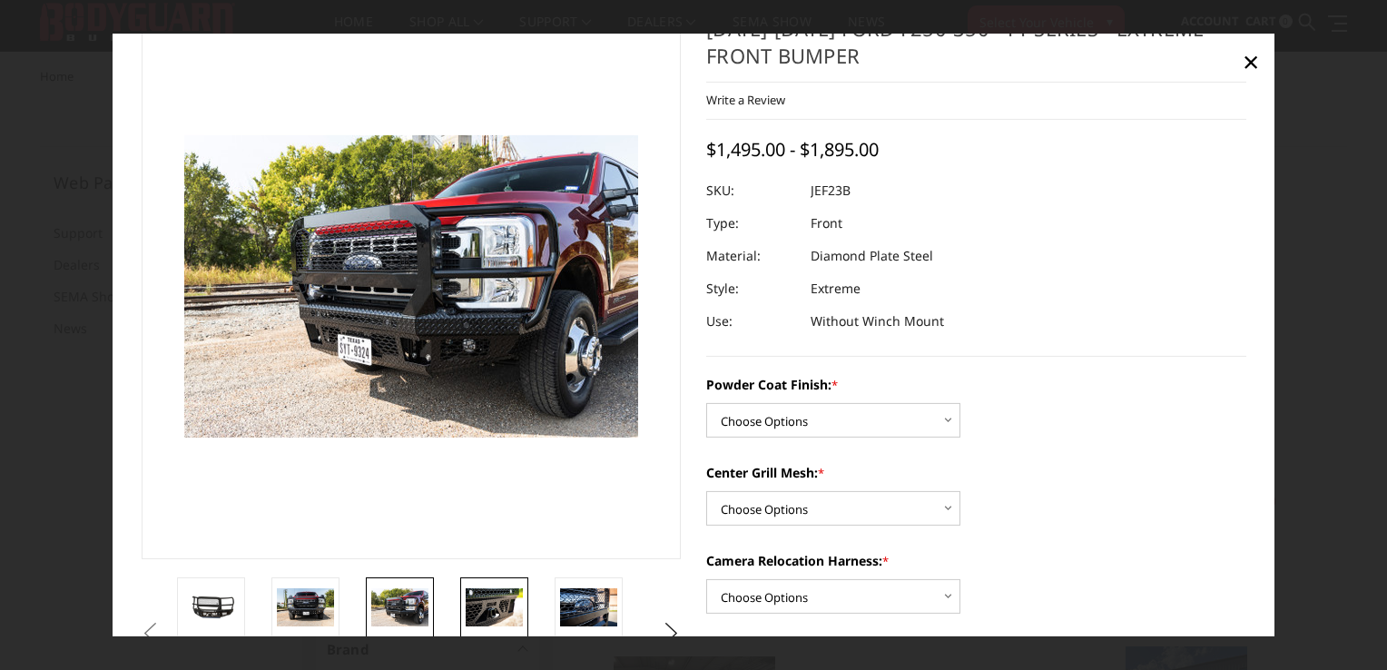
click at [490, 611] on img at bounding box center [494, 607] width 57 height 38
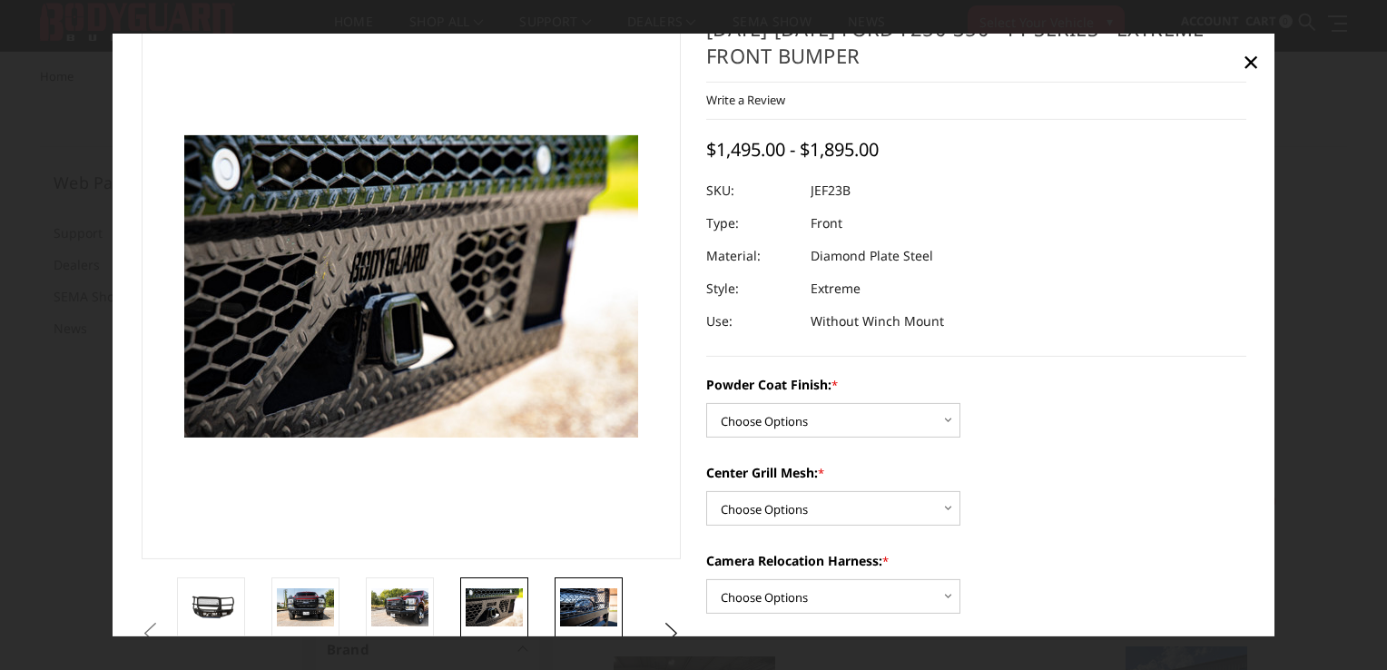
click at [581, 610] on img at bounding box center [588, 607] width 57 height 38
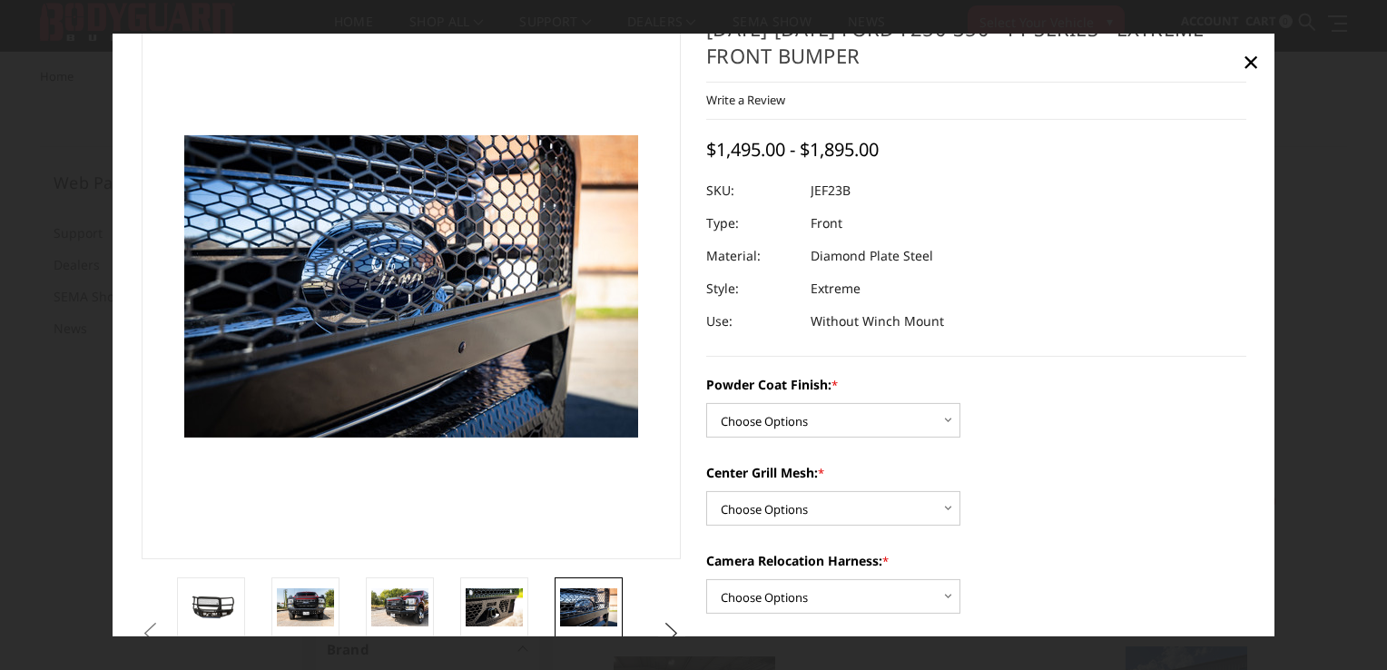
click at [672, 628] on button "Next" at bounding box center [671, 633] width 27 height 27
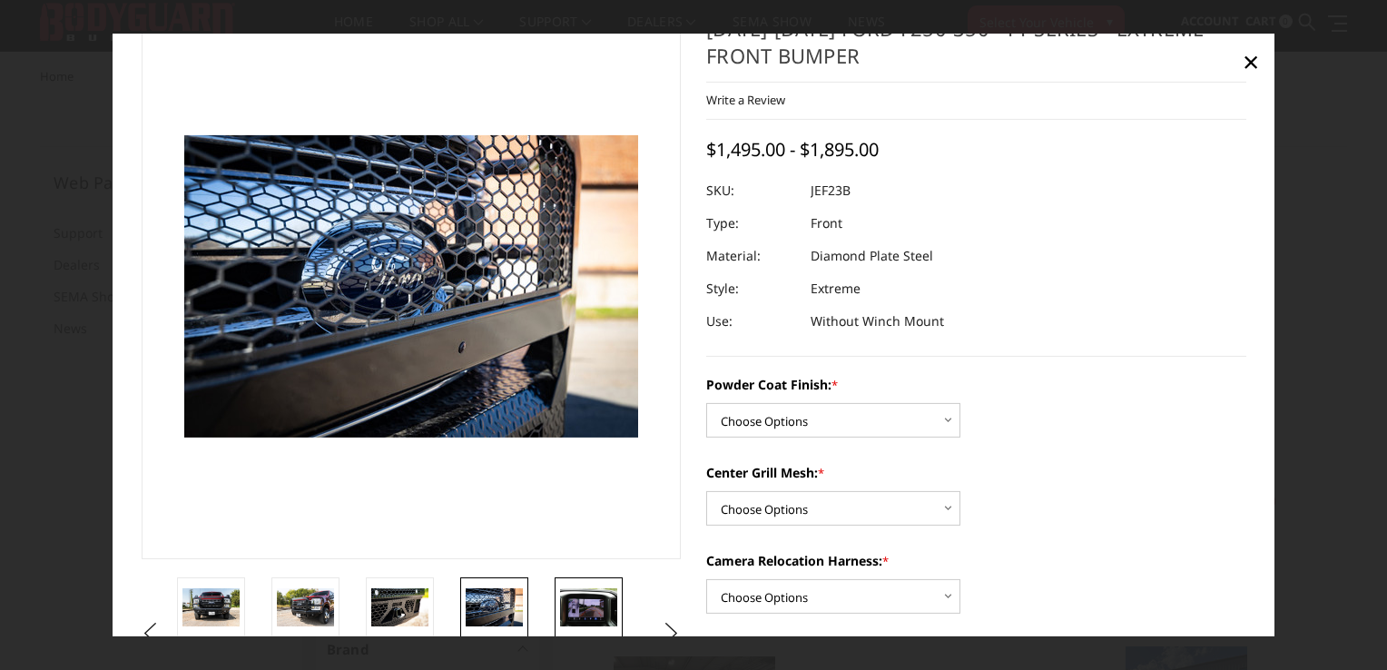
click at [599, 614] on img at bounding box center [588, 607] width 57 height 38
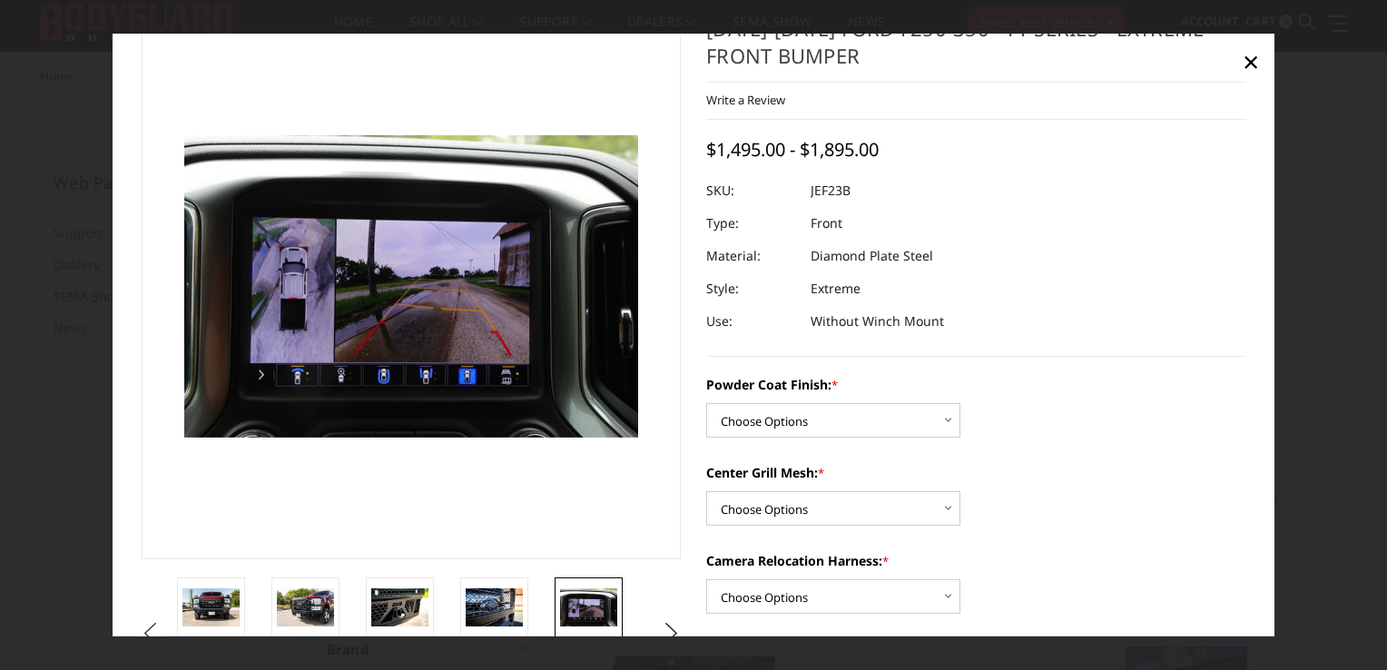
click at [160, 624] on button "Previous" at bounding box center [150, 633] width 27 height 27
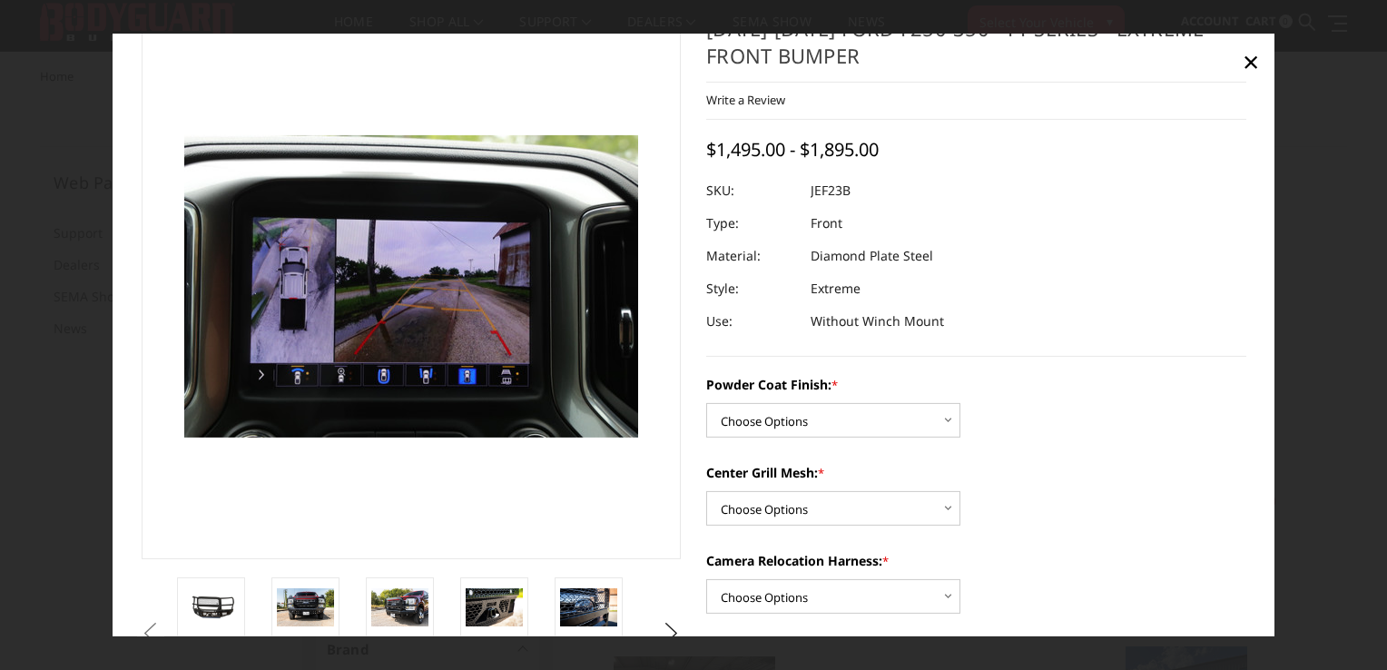
click at [160, 624] on button "Previous" at bounding box center [150, 633] width 27 height 27
click at [313, 604] on img at bounding box center [305, 607] width 57 height 38
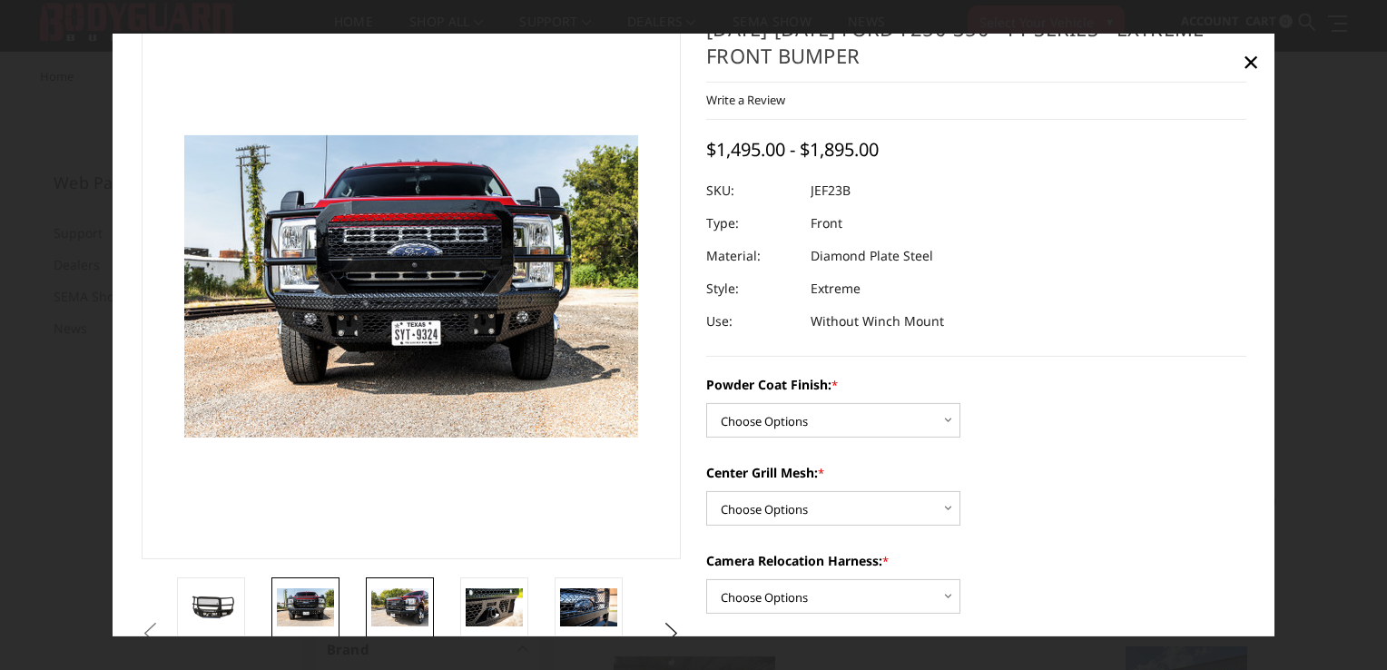
click at [404, 610] on img at bounding box center [399, 607] width 57 height 38
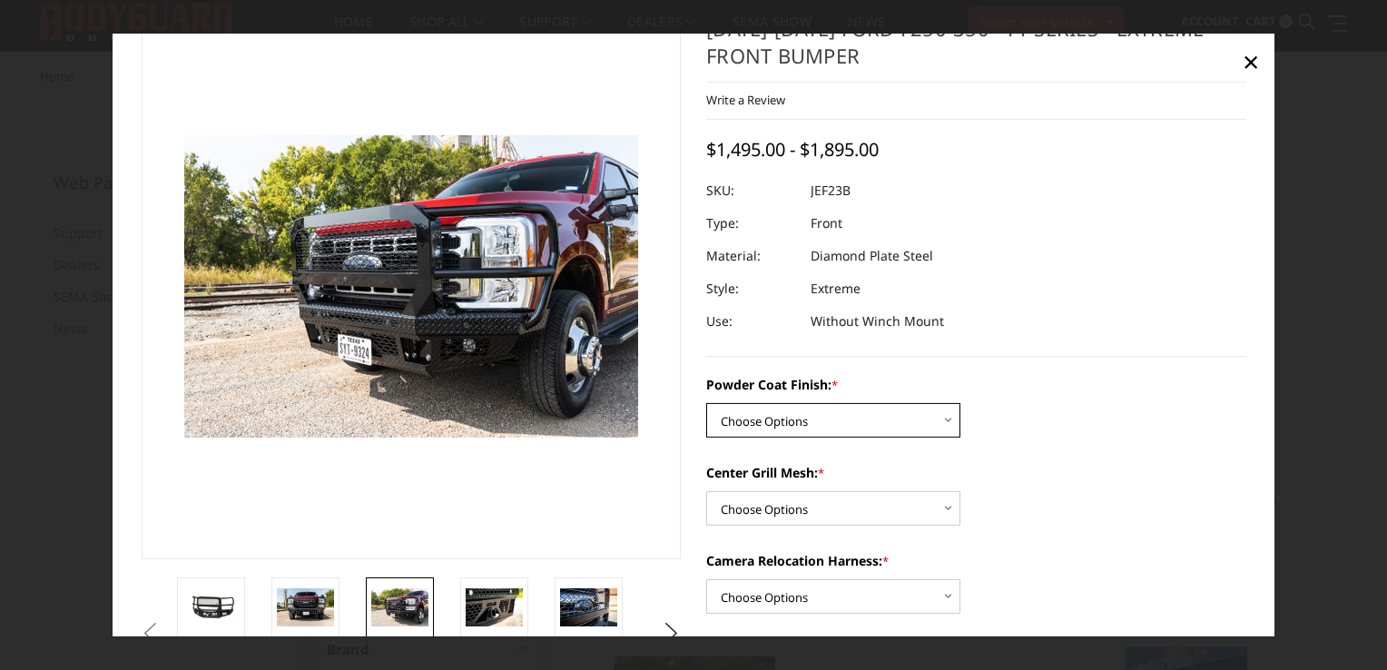
click at [932, 430] on select "Choose Options Bare Metal Gloss Black Powder Coat Textured Black Powder Coat" at bounding box center [833, 420] width 254 height 34
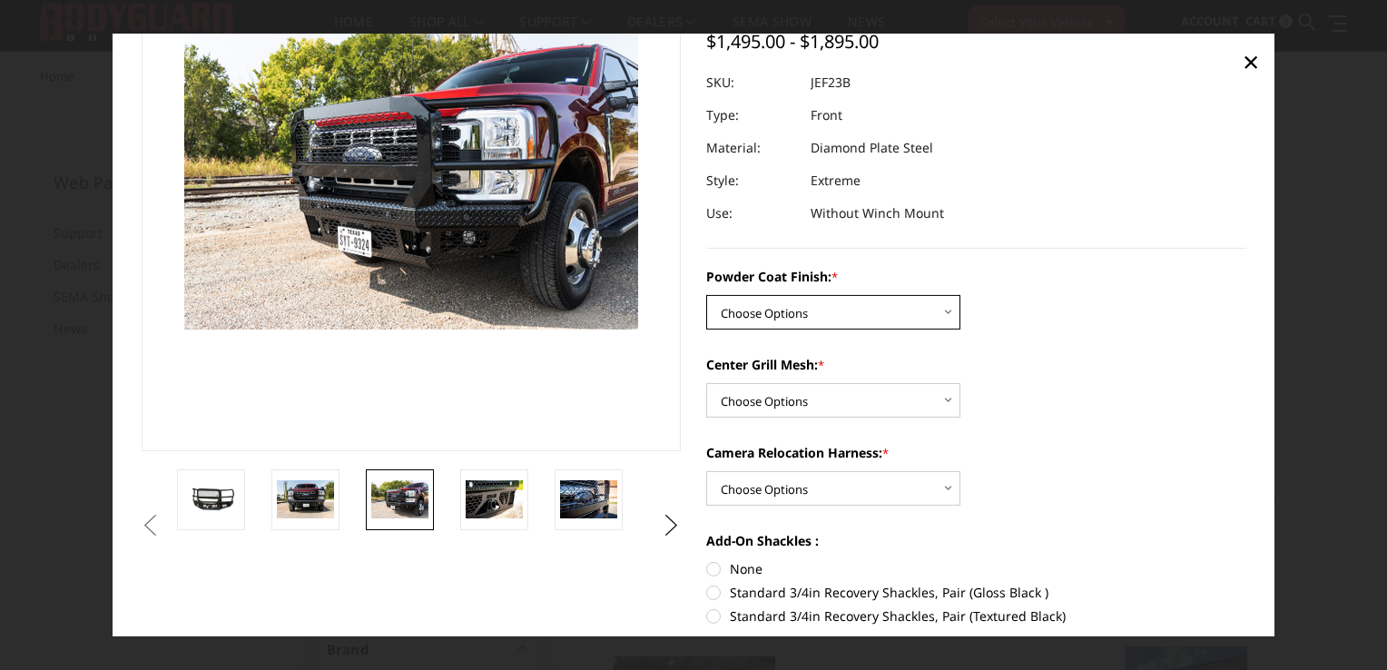
scroll to position [157, 0]
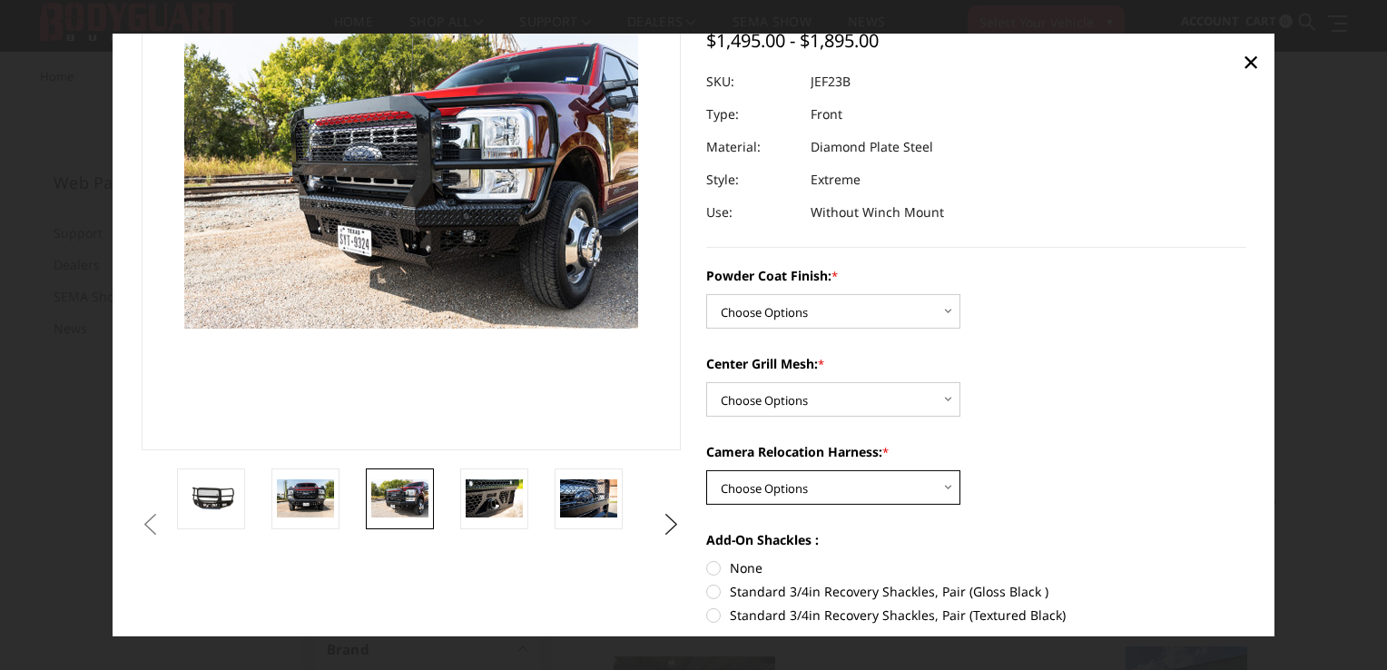
click at [934, 481] on select "Choose Options WITH Camera Relocation Harness WITHOUT Camera Relocation Harness" at bounding box center [833, 487] width 254 height 34
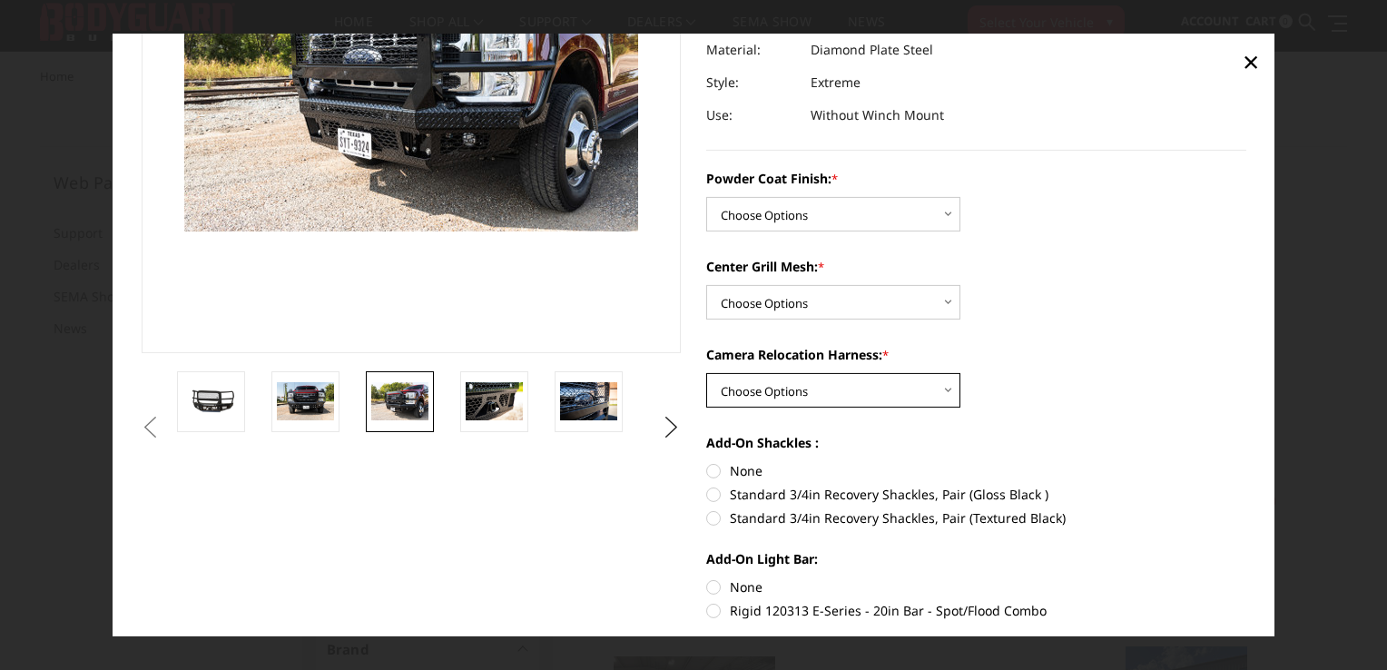
scroll to position [255, 0]
click at [941, 390] on select "Choose Options WITH Camera Relocation Harness WITHOUT Camera Relocation Harness" at bounding box center [833, 389] width 254 height 34
click at [1009, 409] on div "Powder Coat Finish: * Choose Options Bare Metal Gloss Black Powder Coat Texture…" at bounding box center [976, 391] width 540 height 447
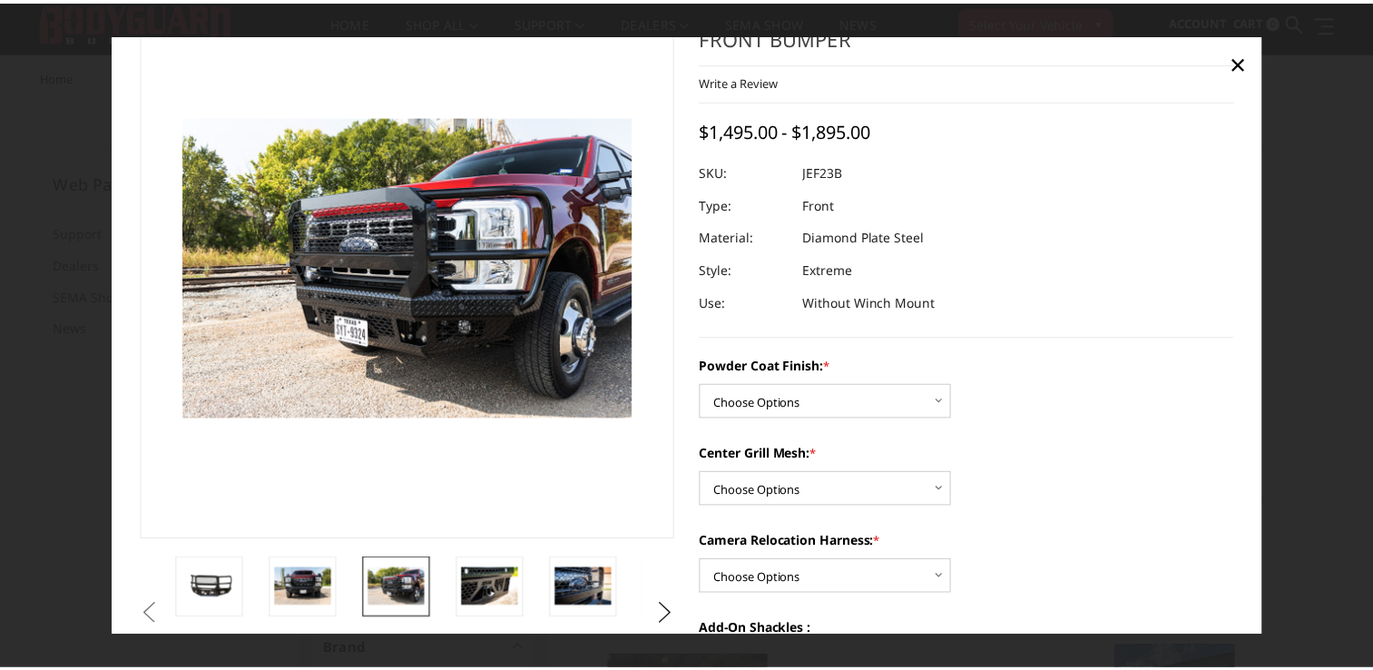
scroll to position [0, 0]
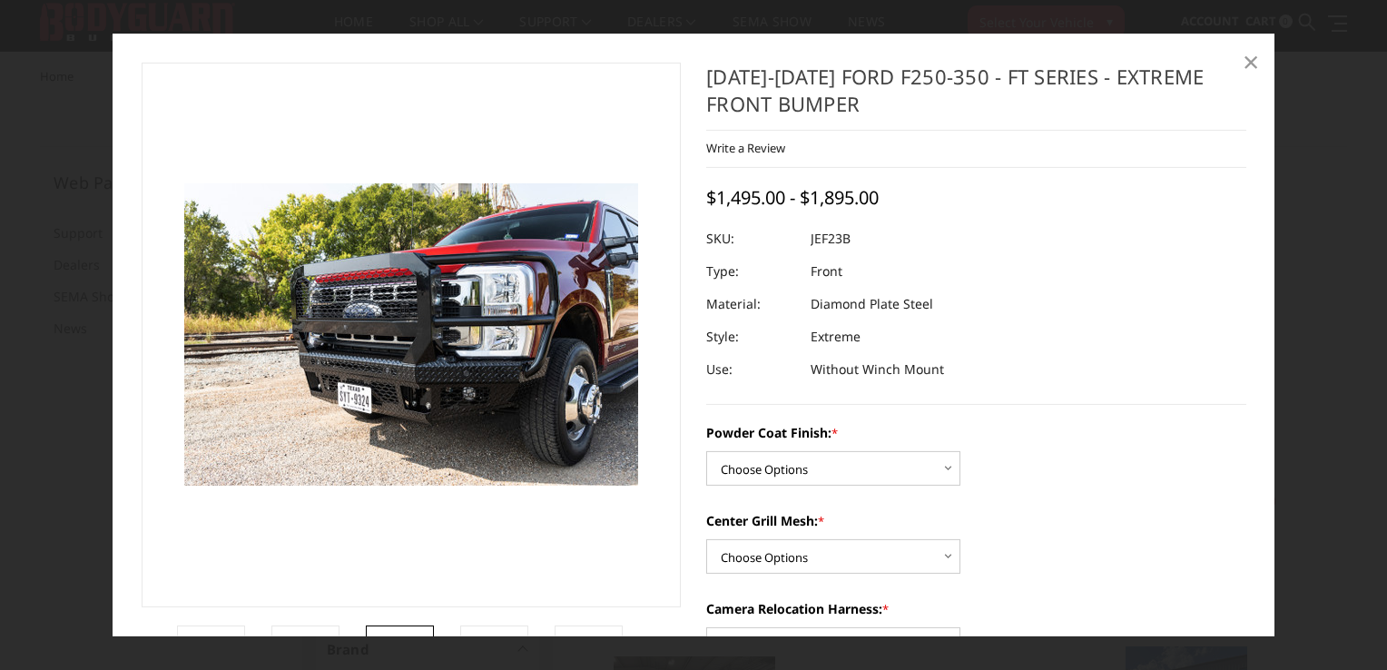
click at [1250, 61] on span "×" at bounding box center [1251, 61] width 16 height 39
